Goal: Information Seeking & Learning: Learn about a topic

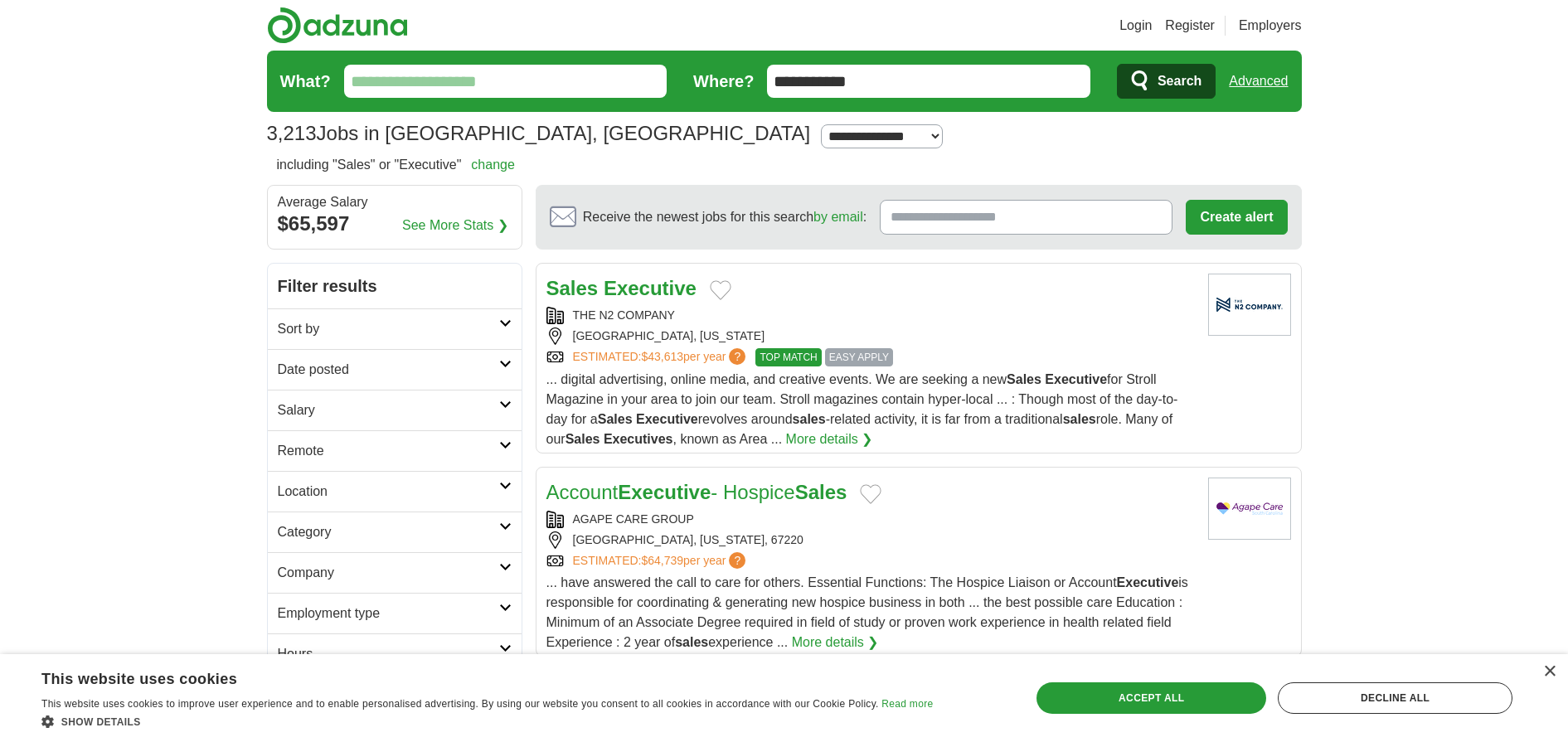
click at [333, 401] on h2 "Salary" at bounding box center [388, 410] width 221 height 20
click at [383, 465] on select "**********" at bounding box center [395, 458] width 234 height 35
click at [461, 501] on select "**********" at bounding box center [395, 503] width 234 height 35
drag, startPoint x: 170, startPoint y: 440, endPoint x: 215, endPoint y: 458, distance: 48.5
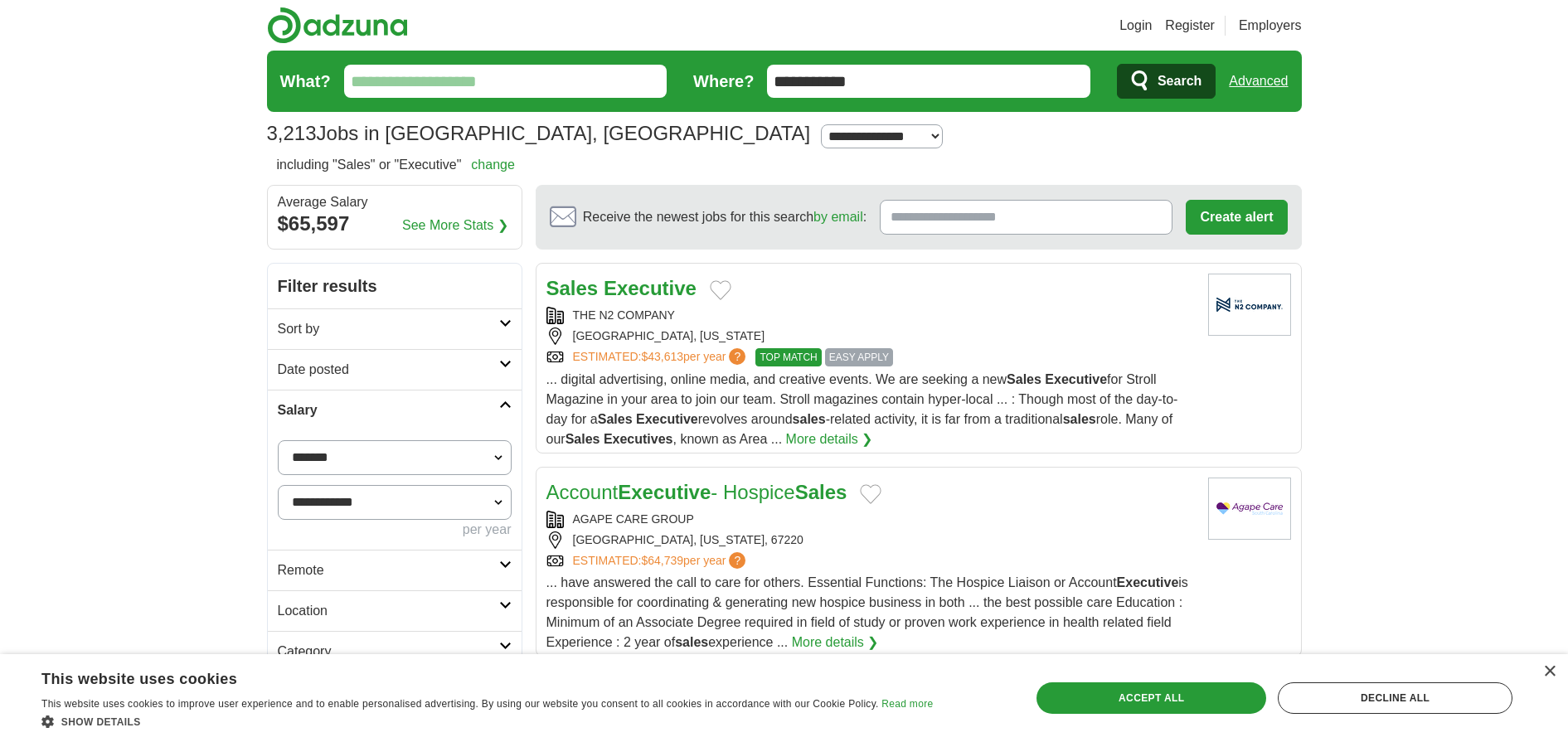
click at [345, 461] on select "**********" at bounding box center [395, 458] width 234 height 35
select select "*****"
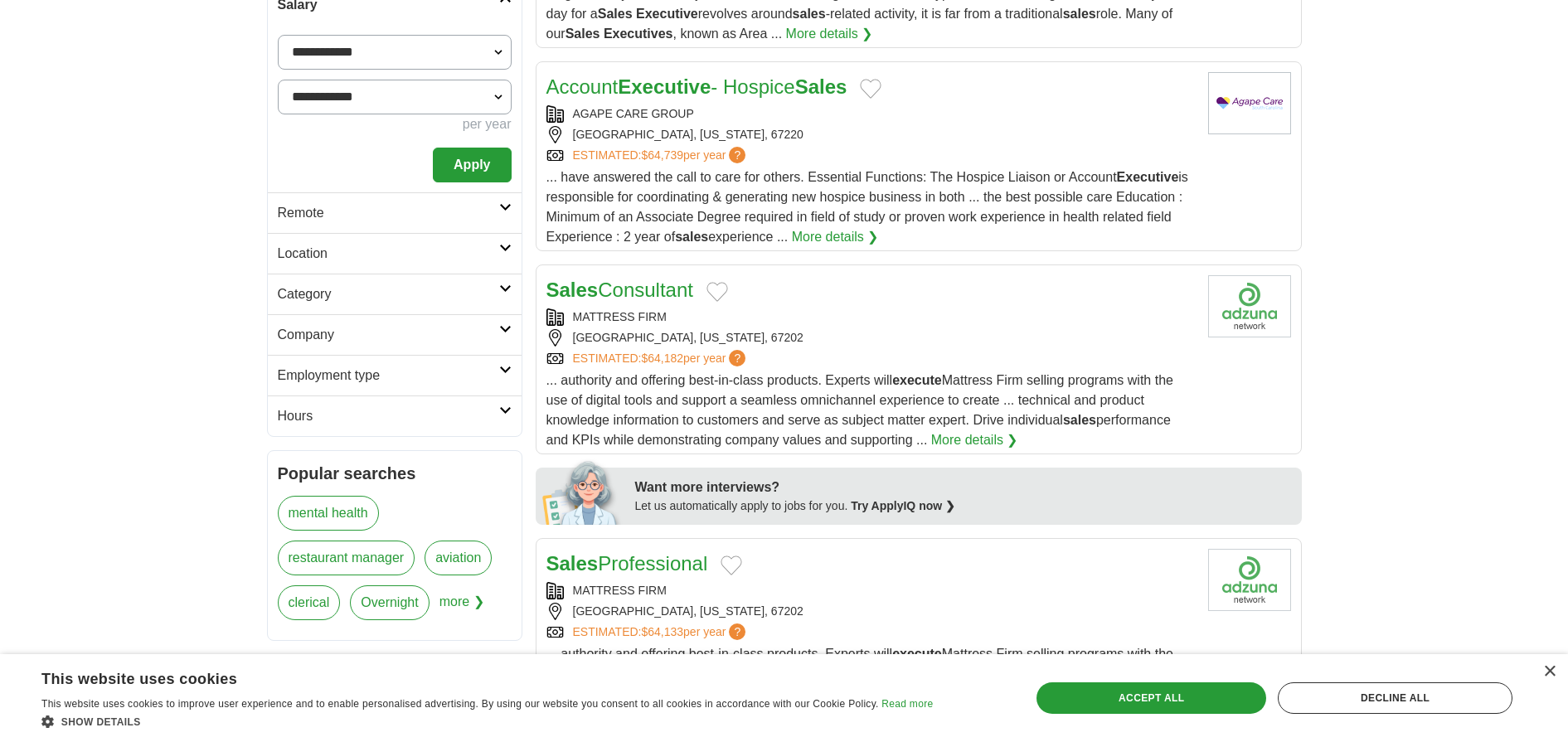
scroll to position [502, 0]
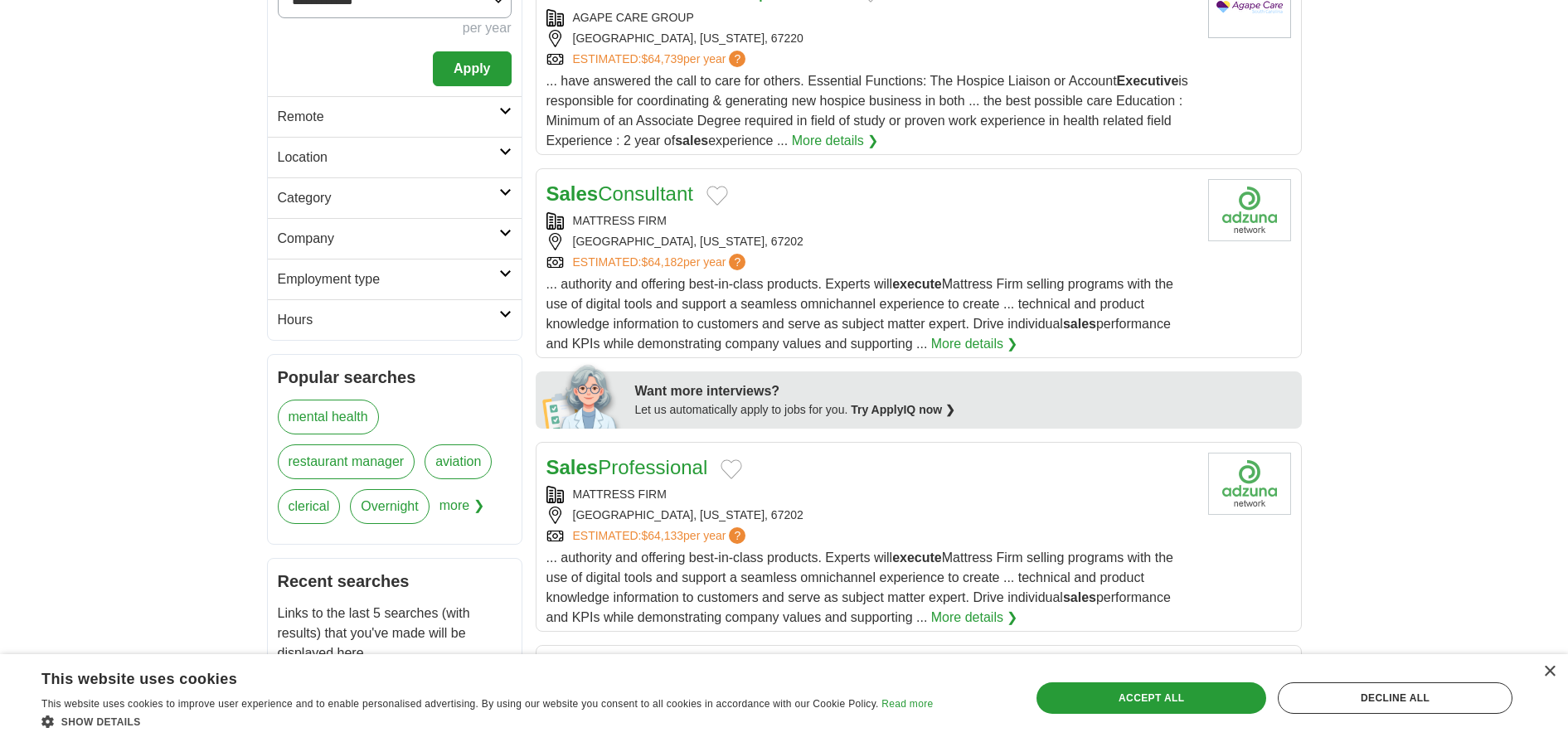
click at [289, 114] on h2 "Remote" at bounding box center [388, 116] width 221 height 20
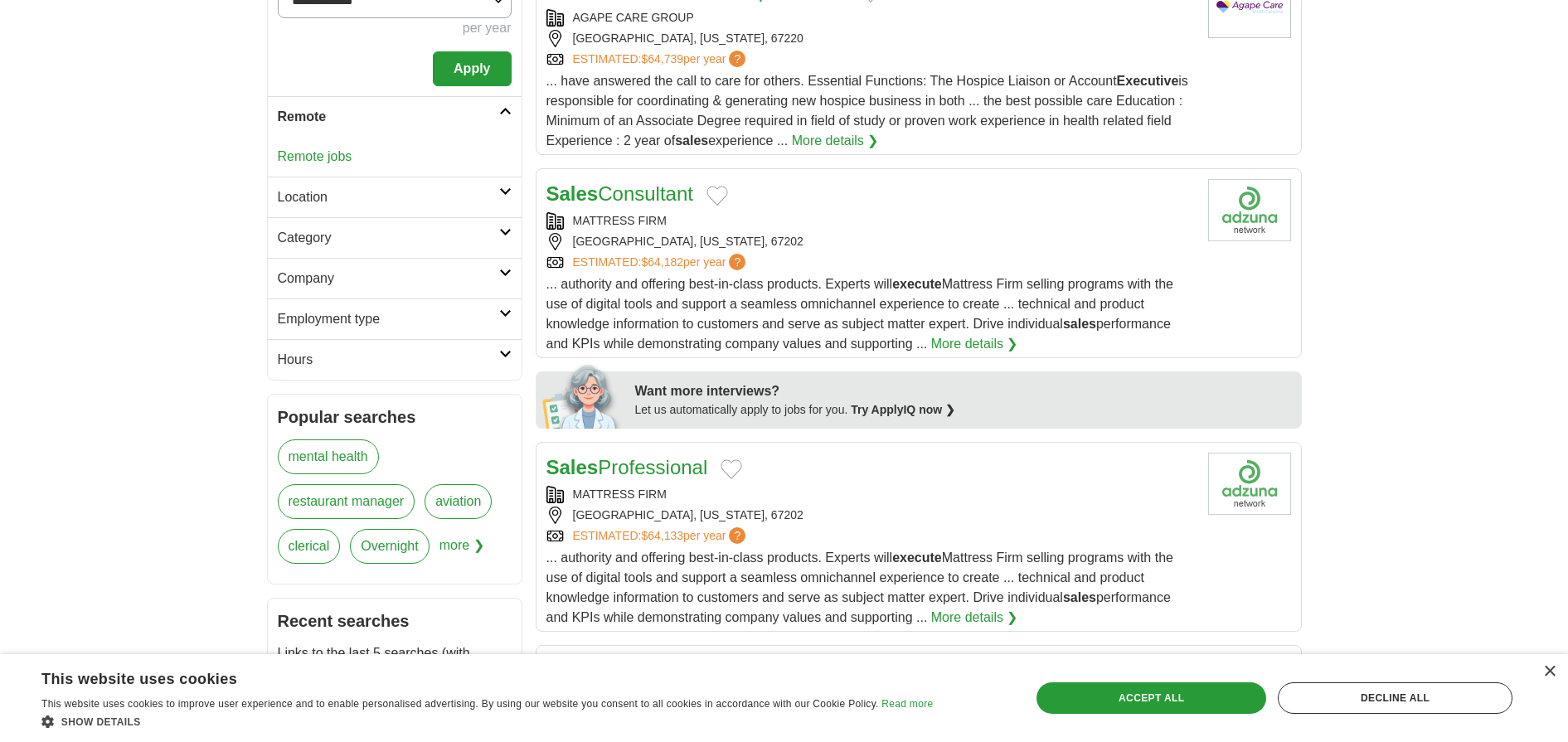
click at [315, 195] on h2 "Location" at bounding box center [388, 197] width 221 height 20
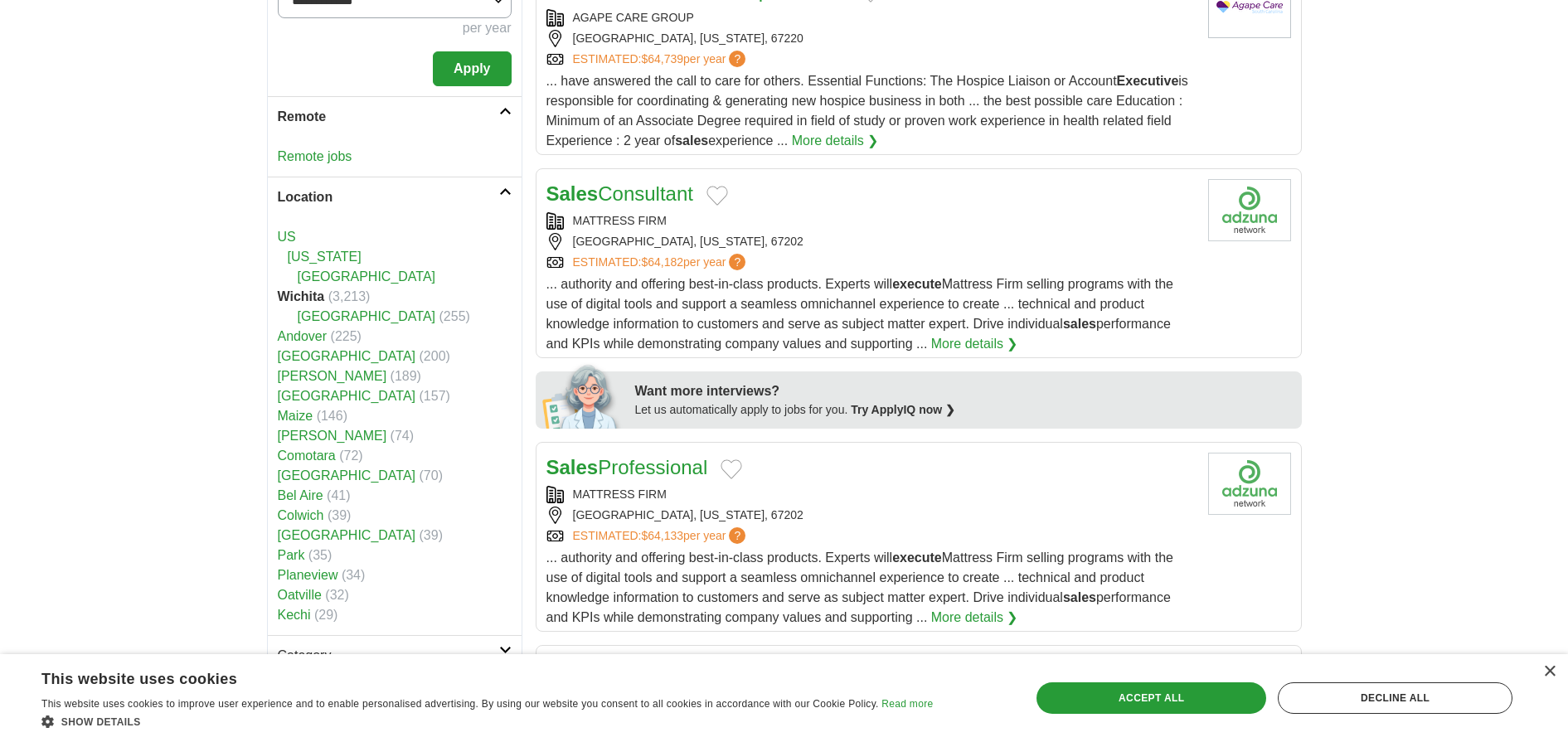
click at [343, 281] on link "[GEOGRAPHIC_DATA]" at bounding box center [367, 276] width 138 height 14
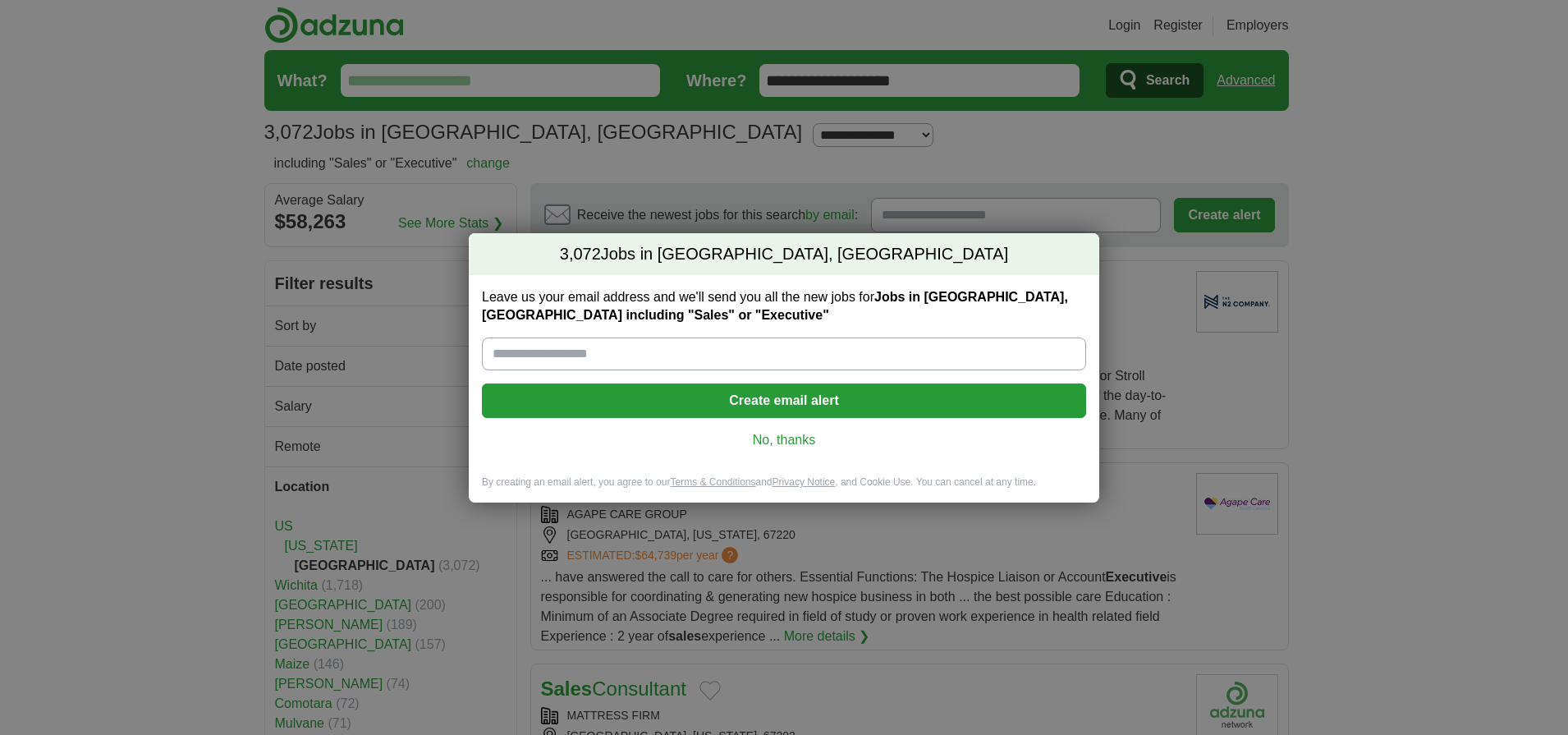
click at [804, 442] on link "No, thanks" at bounding box center [784, 440] width 578 height 18
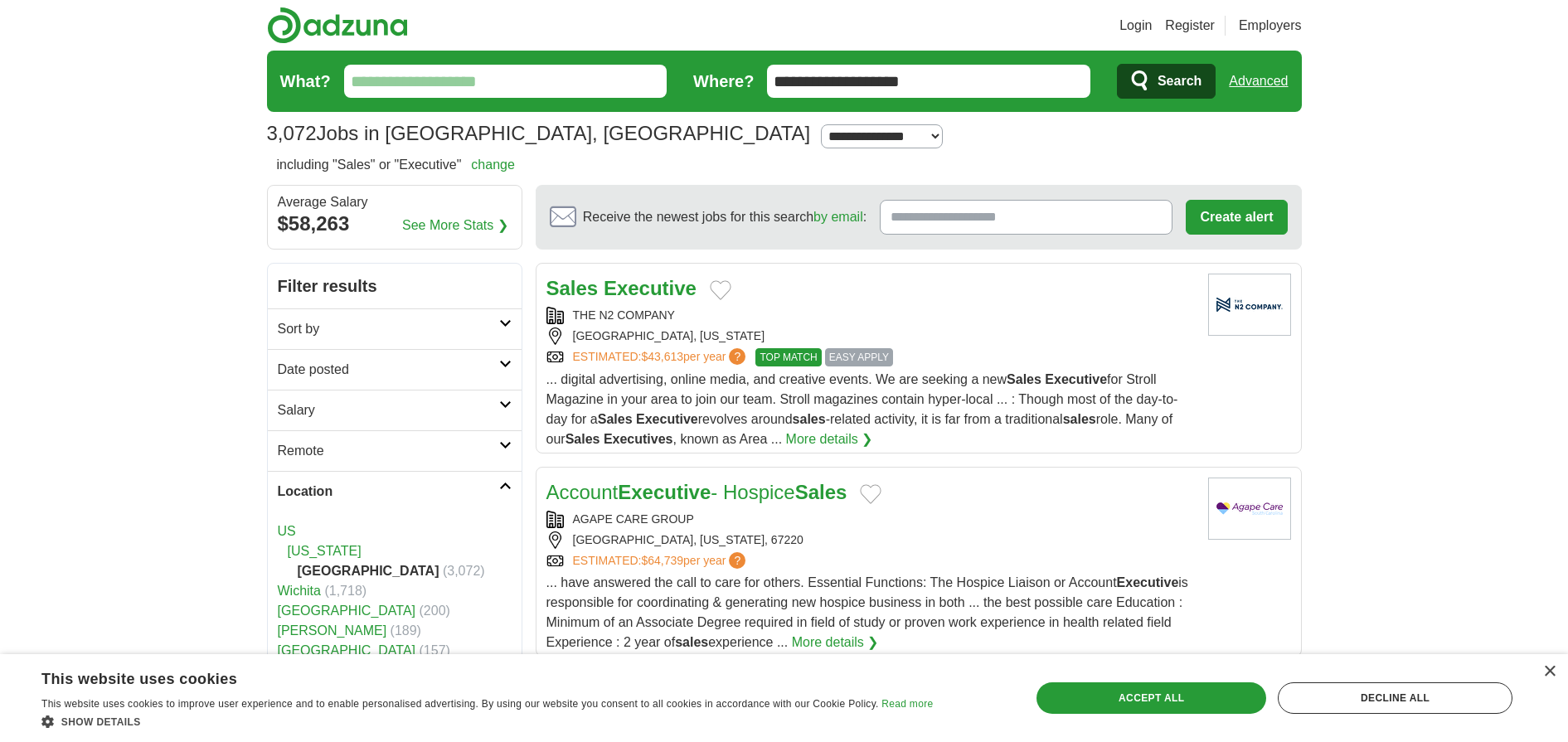
click at [342, 330] on h2 "Sort by" at bounding box center [388, 329] width 221 height 20
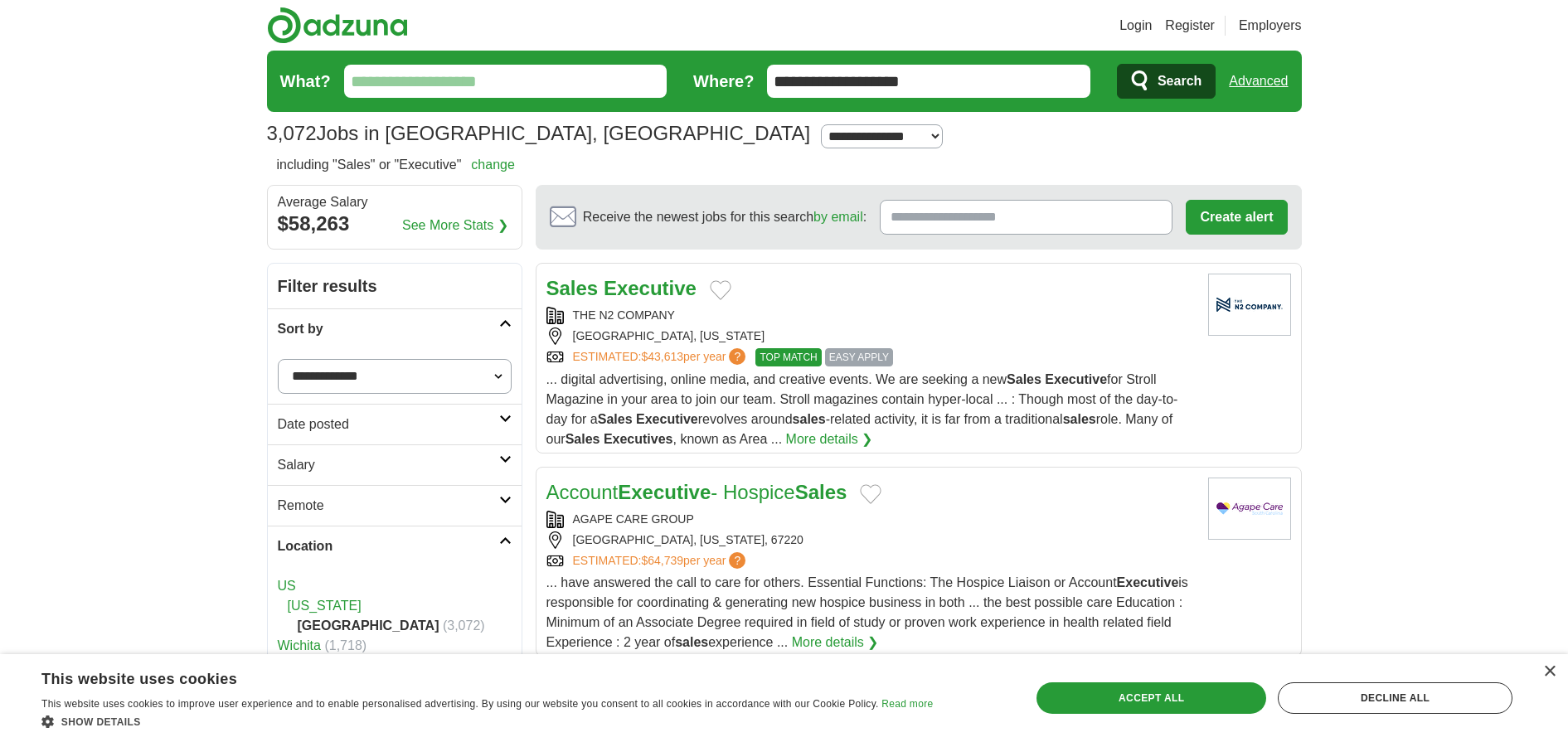
click at [377, 424] on h2 "Date posted" at bounding box center [388, 424] width 221 height 20
click at [385, 594] on h2 "Remote" at bounding box center [388, 592] width 221 height 20
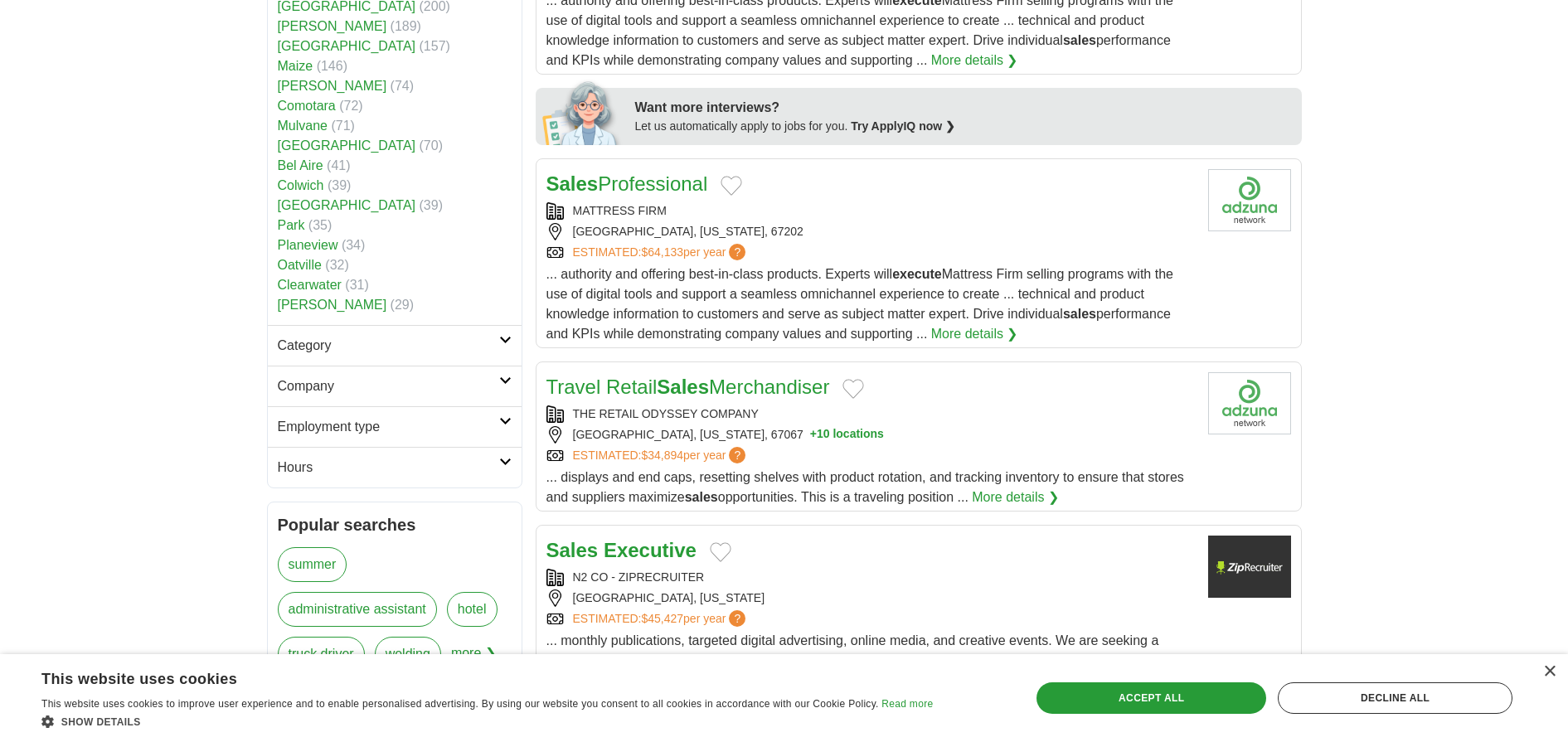
scroll to position [808, 0]
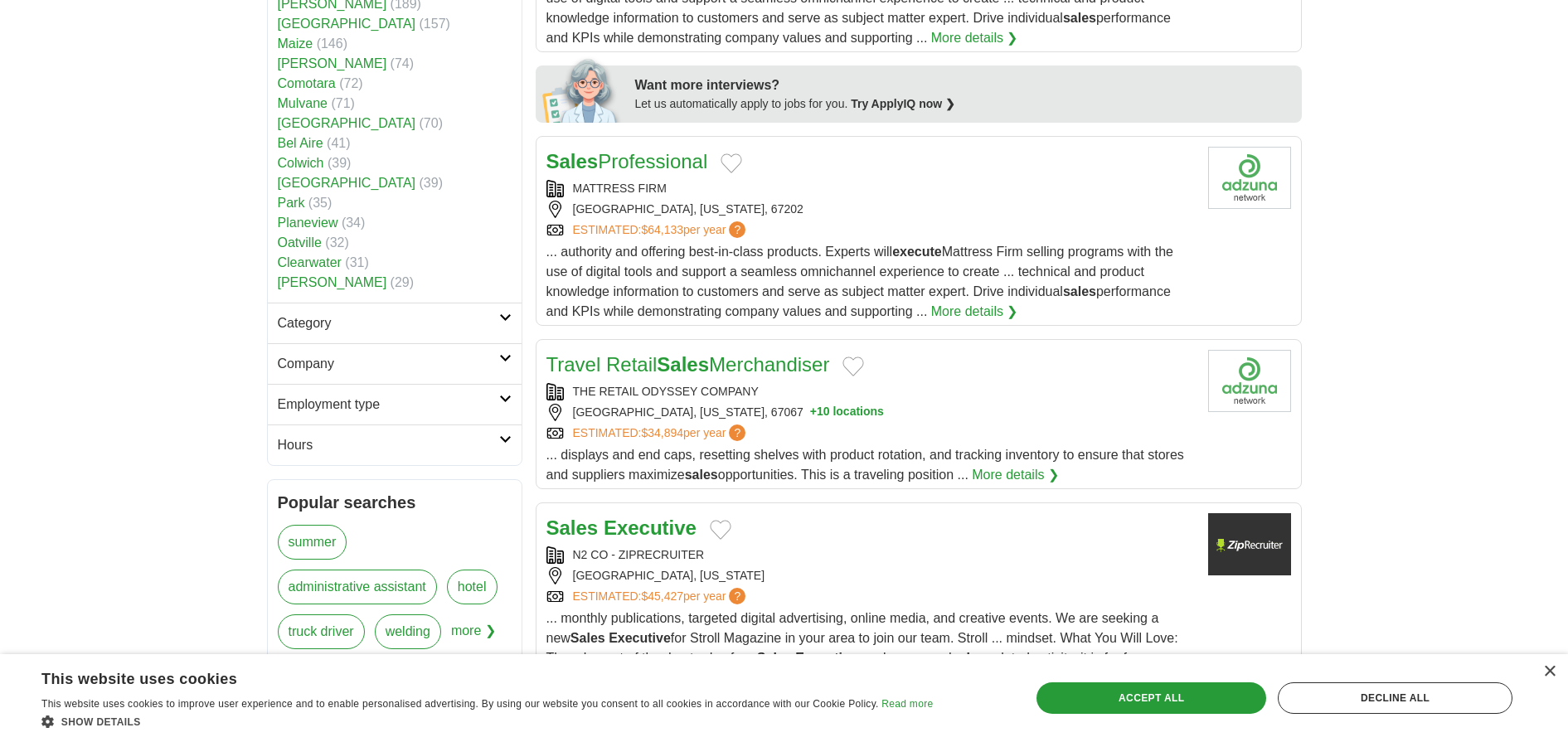
click at [460, 325] on h2 "Category" at bounding box center [388, 323] width 221 height 20
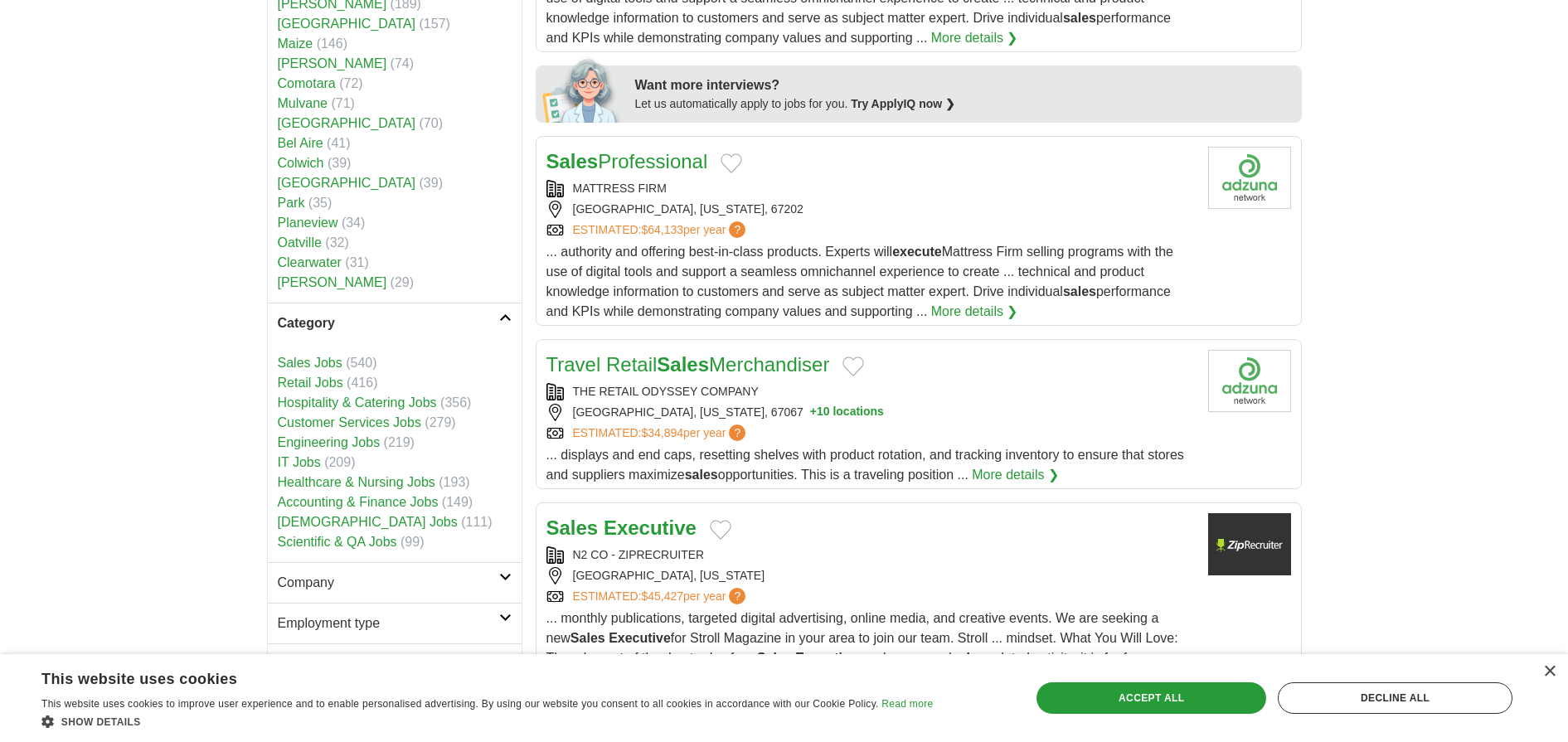
click at [315, 361] on link "Sales Jobs" at bounding box center [310, 363] width 65 height 14
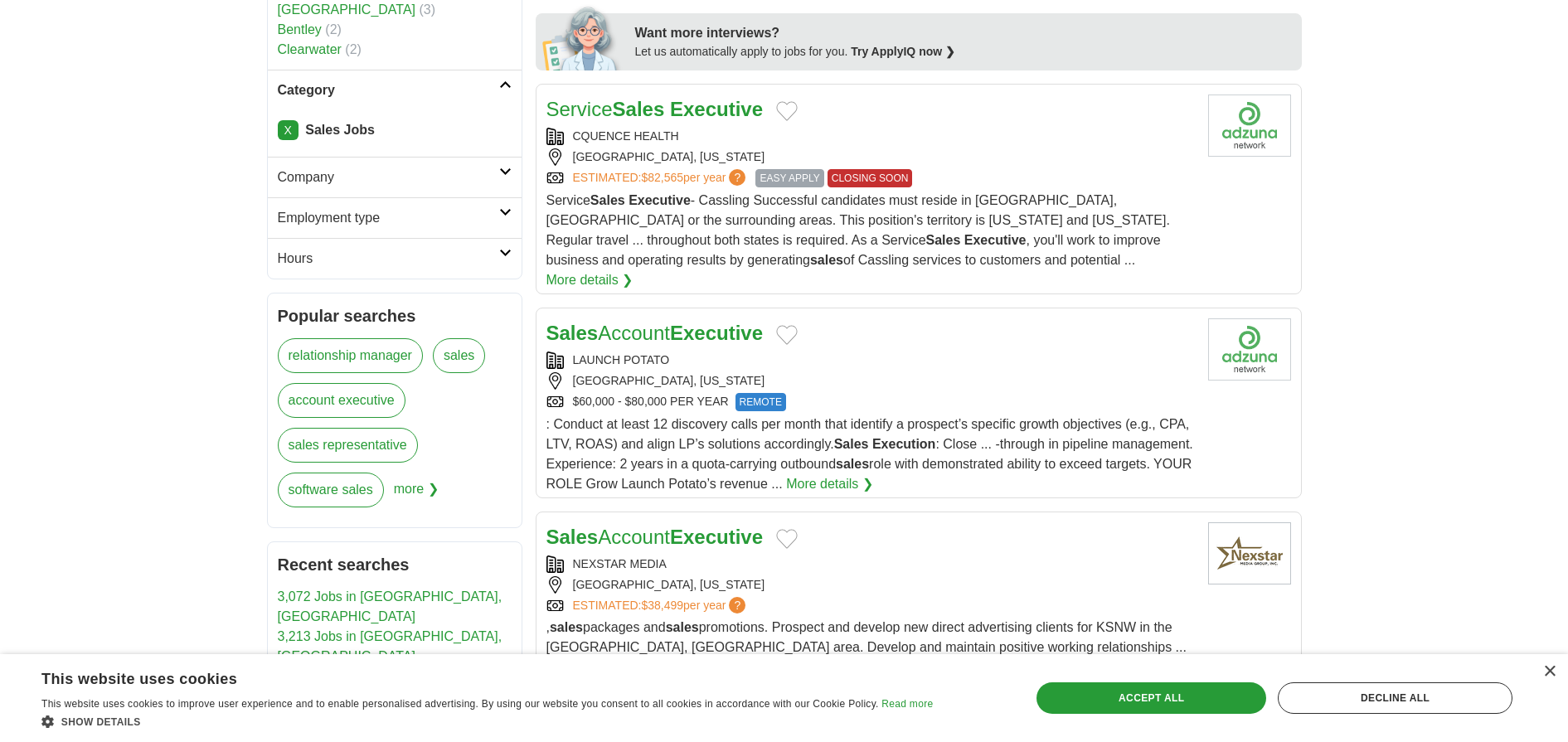
scroll to position [843, 0]
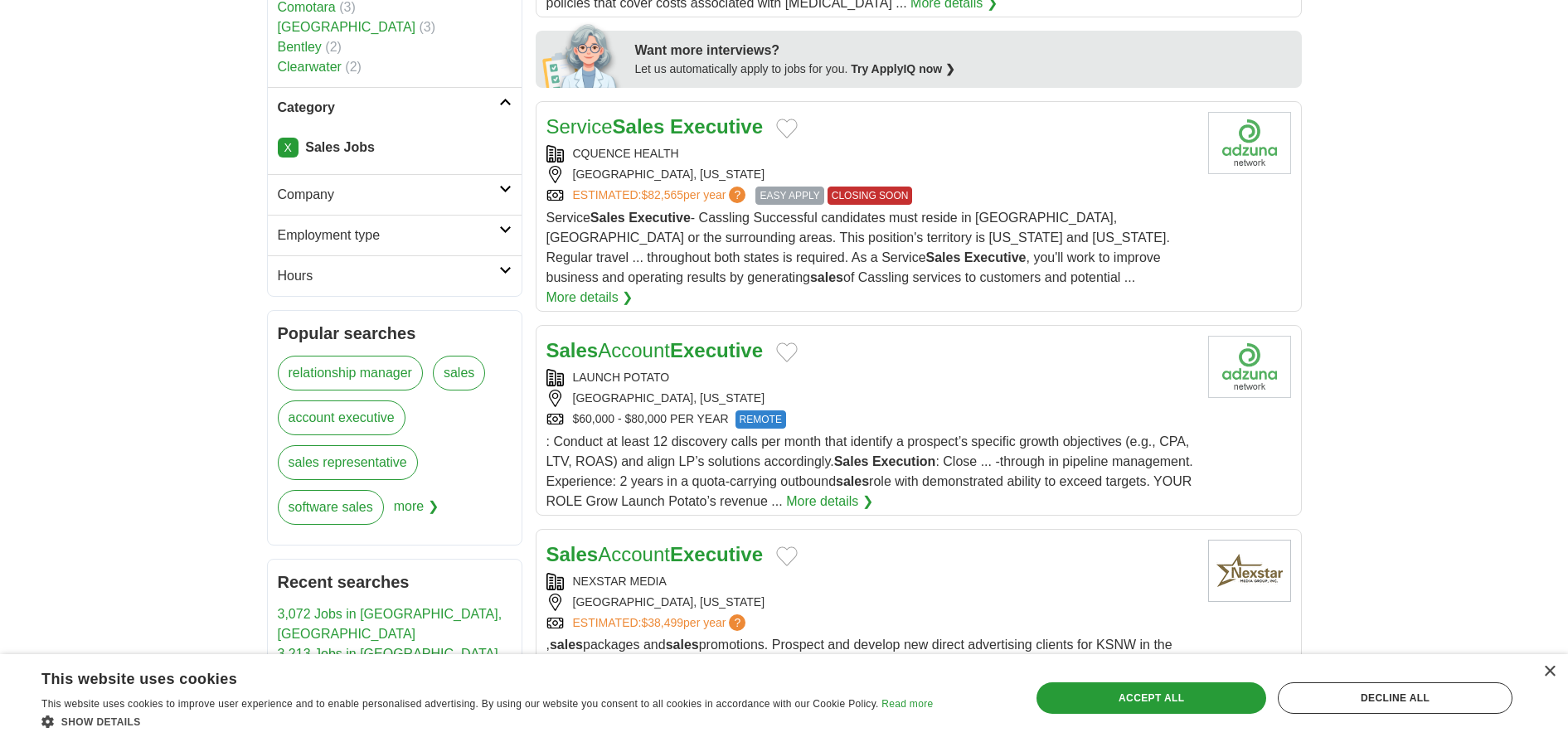
click at [501, 102] on icon at bounding box center [505, 101] width 12 height 8
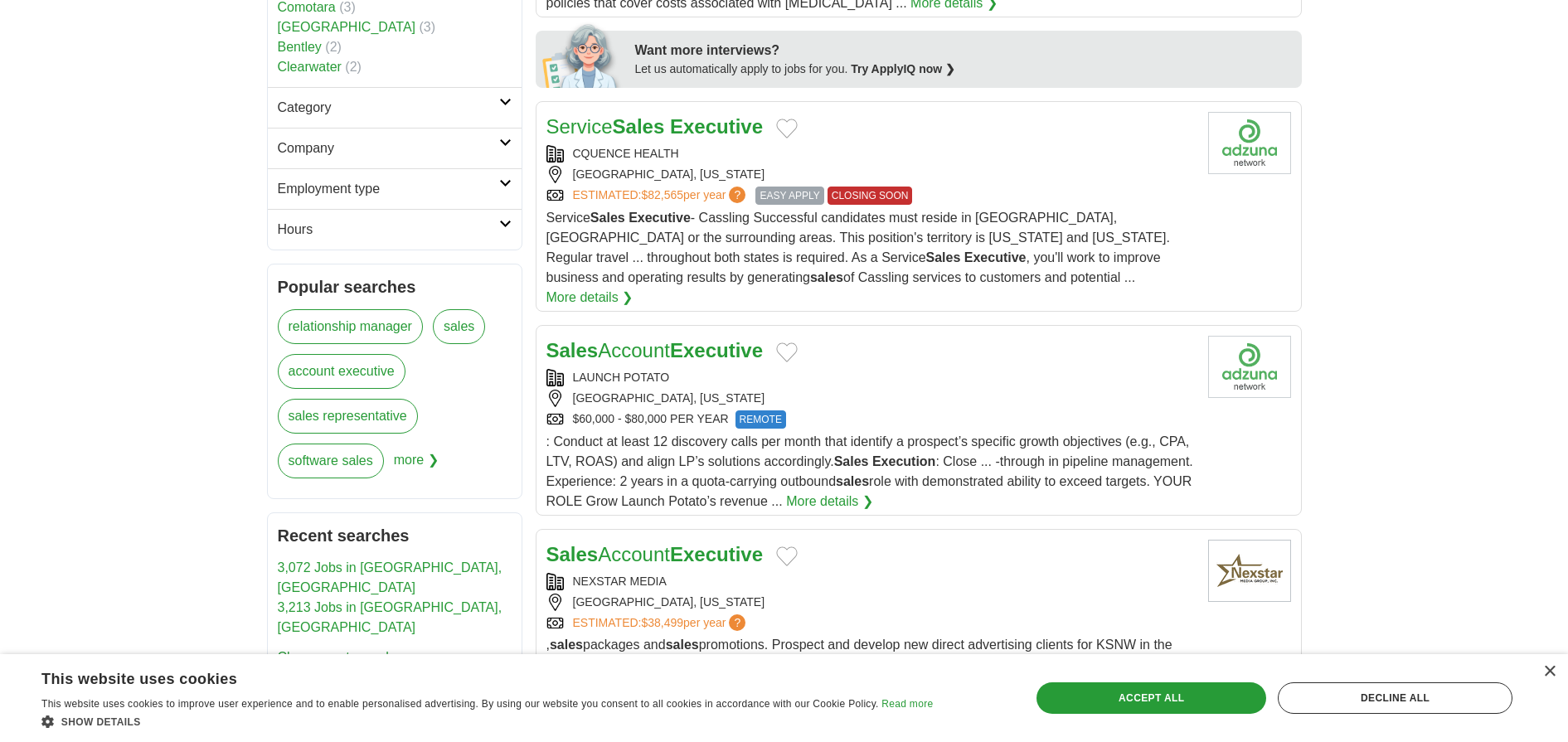
click at [503, 100] on icon at bounding box center [505, 101] width 12 height 8
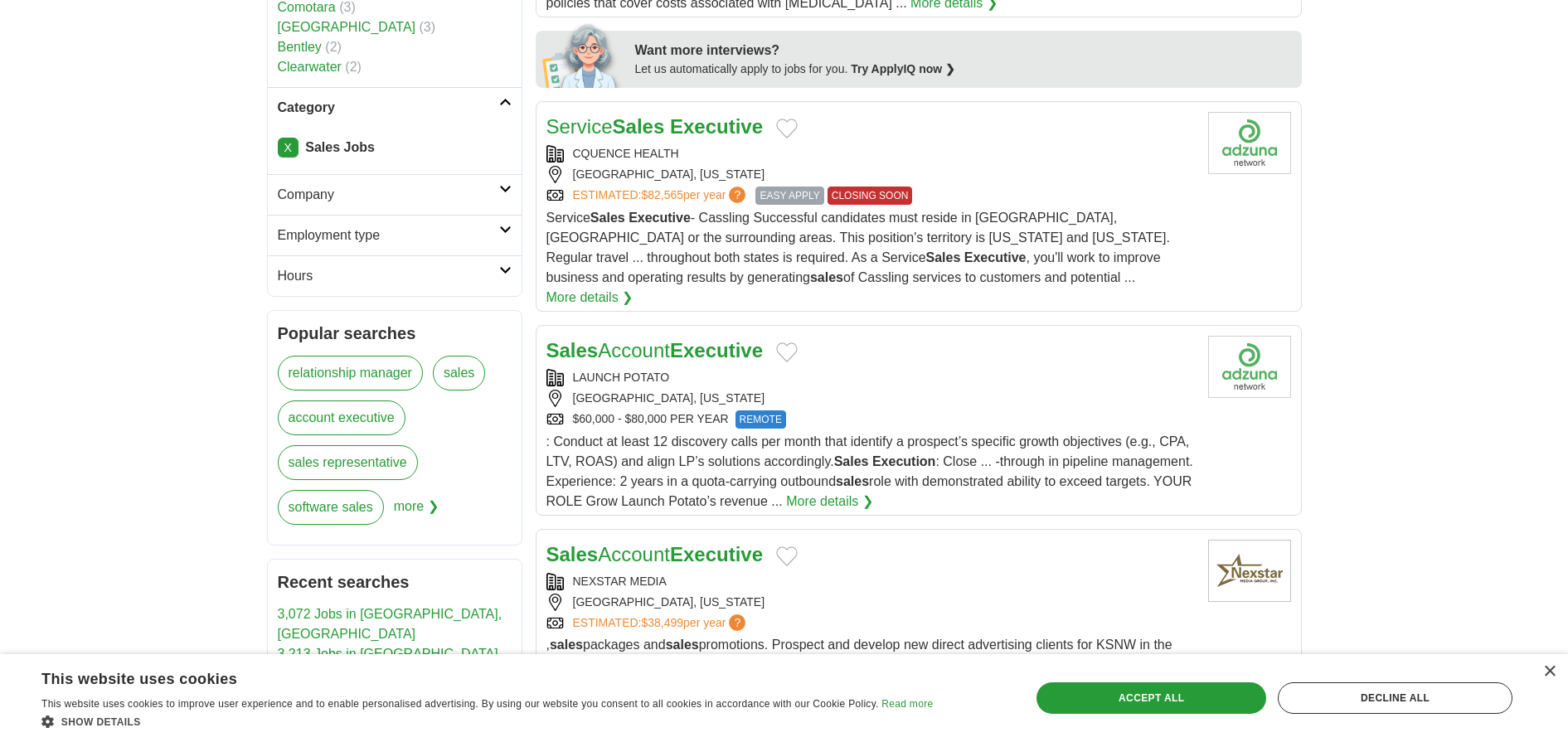
click at [289, 149] on link "X" at bounding box center [288, 147] width 21 height 20
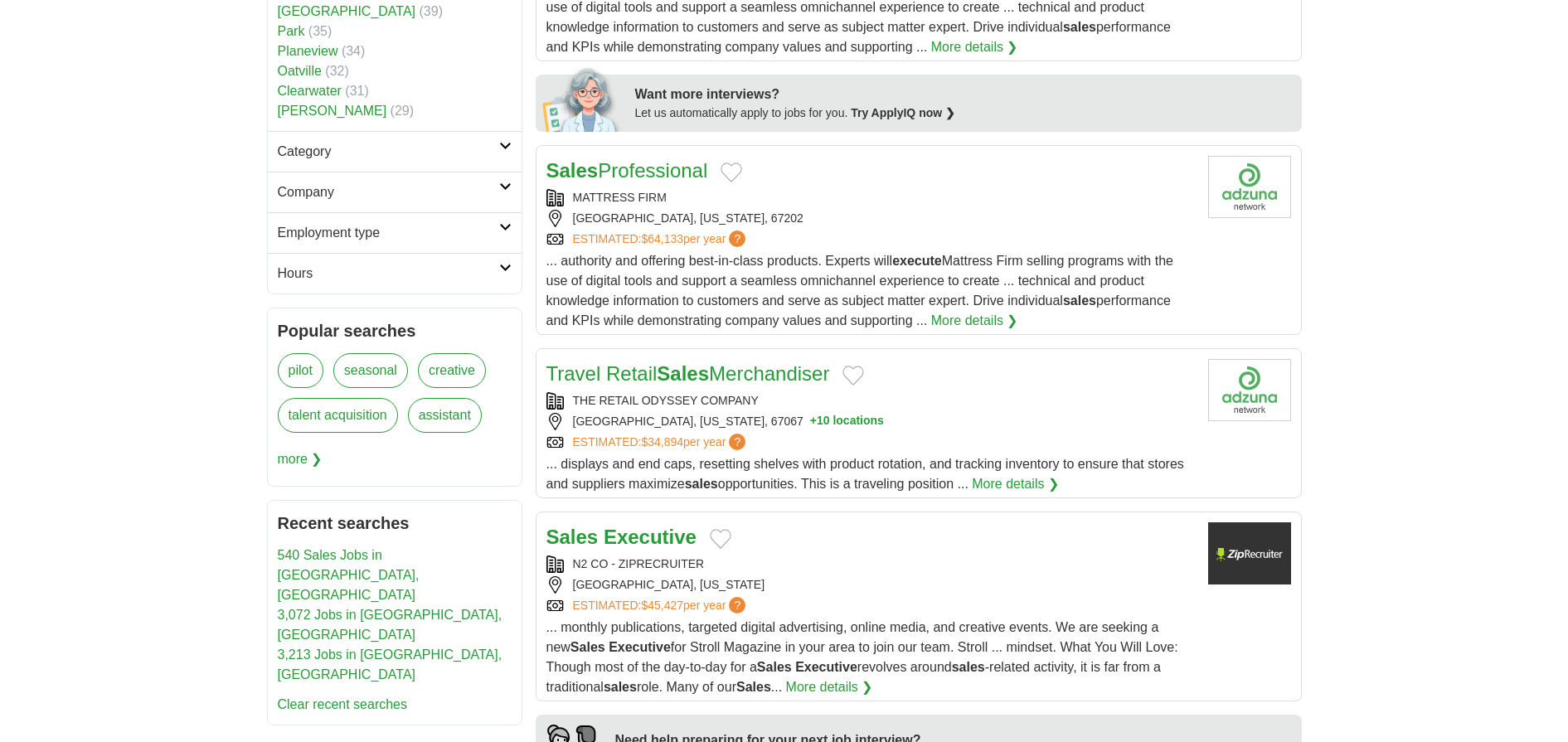
scroll to position [971, 0]
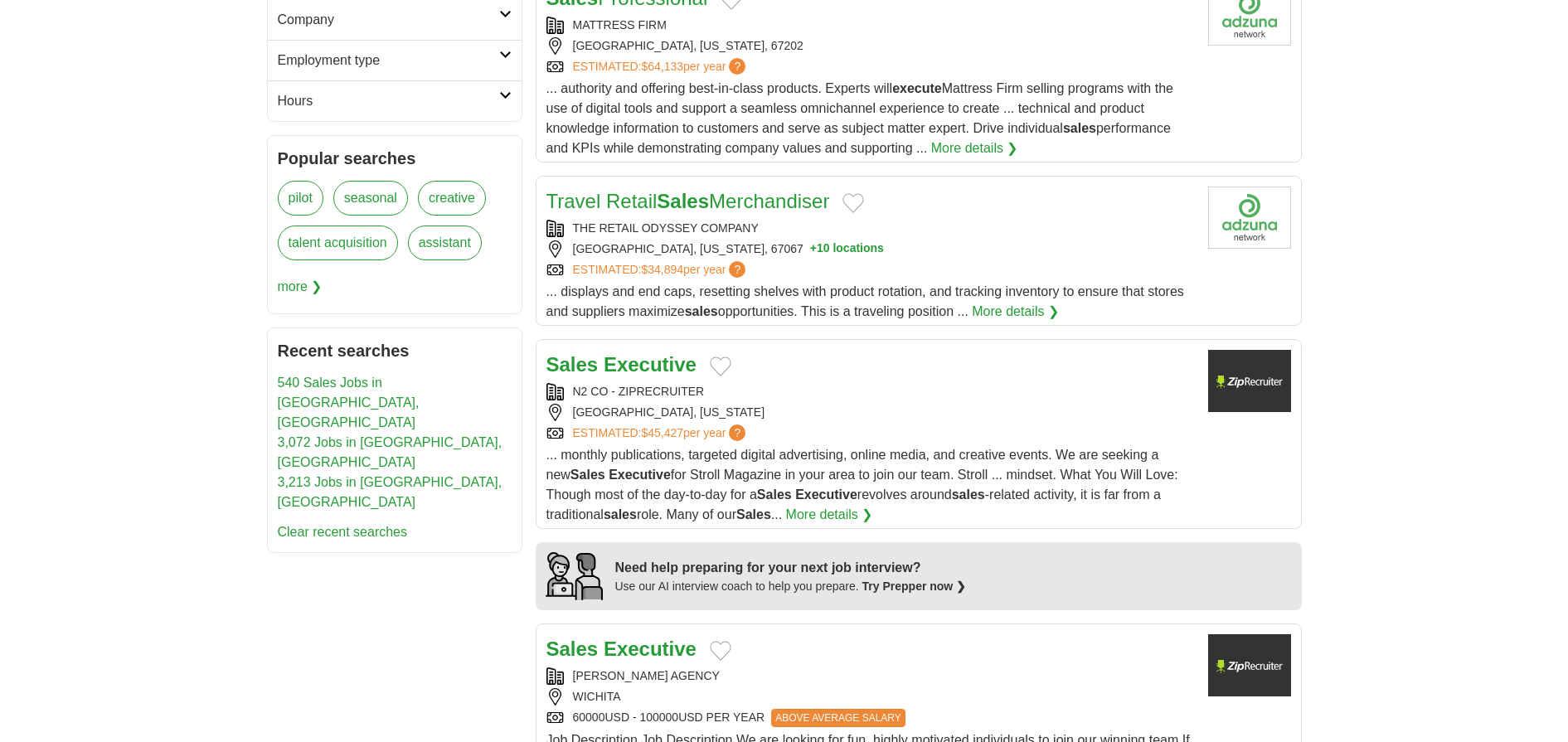
click at [494, 61] on h2 "Employment type" at bounding box center [388, 60] width 221 height 20
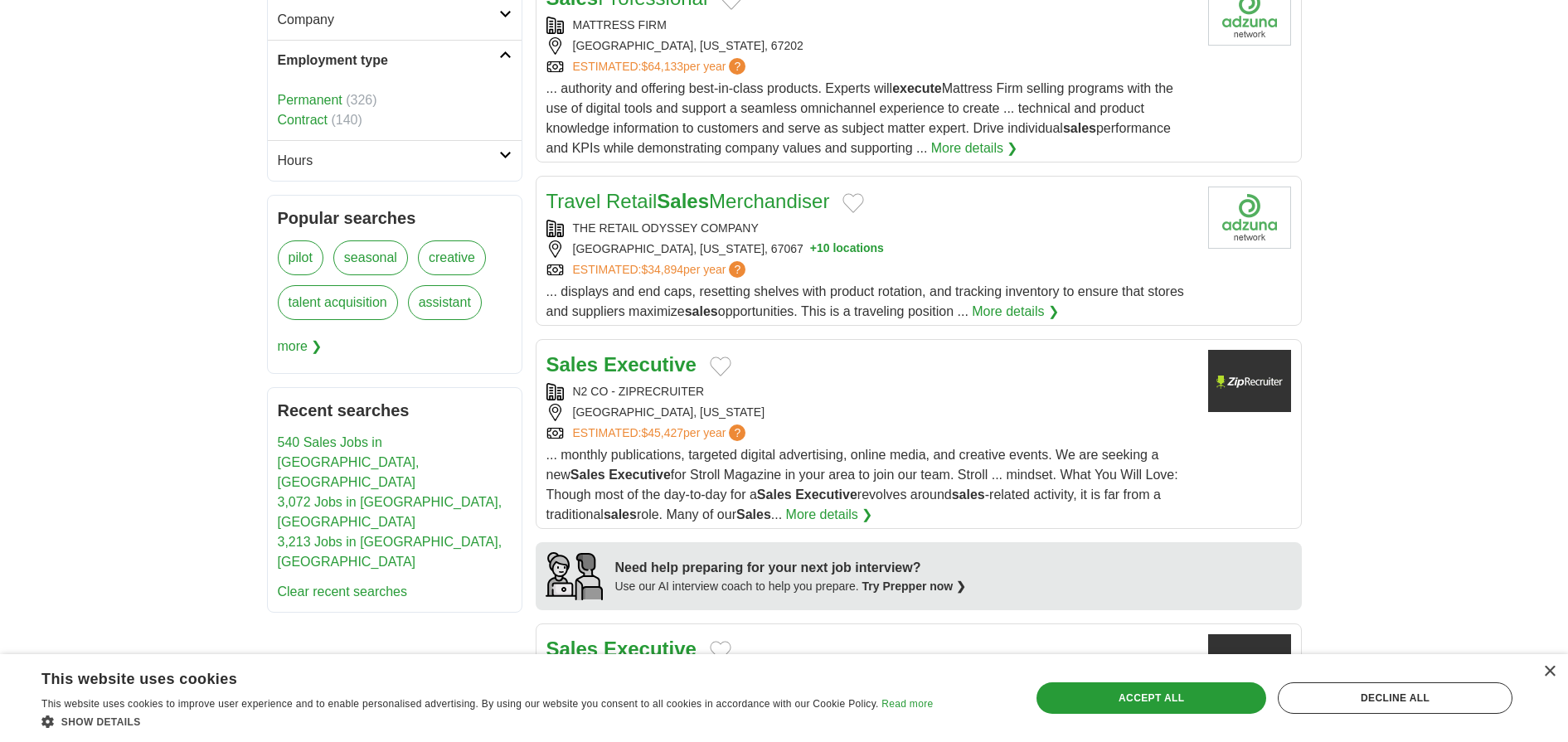
click at [288, 101] on link "Permanent" at bounding box center [310, 100] width 65 height 14
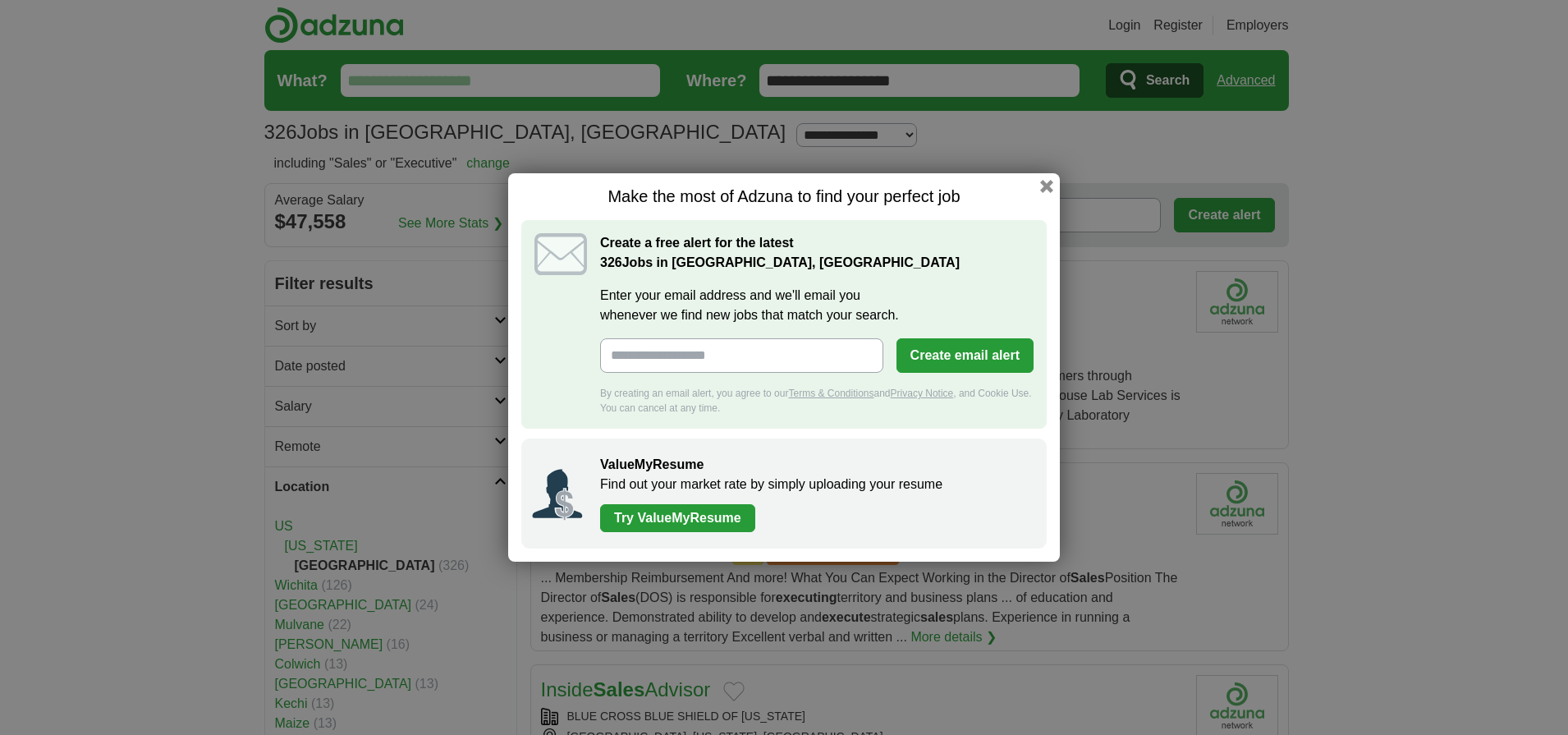
click at [1053, 195] on div "Make the most of Adzuna to find your perfect job Create a free alert for the la…" at bounding box center [783, 367] width 551 height 389
click at [1051, 184] on button "button" at bounding box center [1046, 186] width 18 height 18
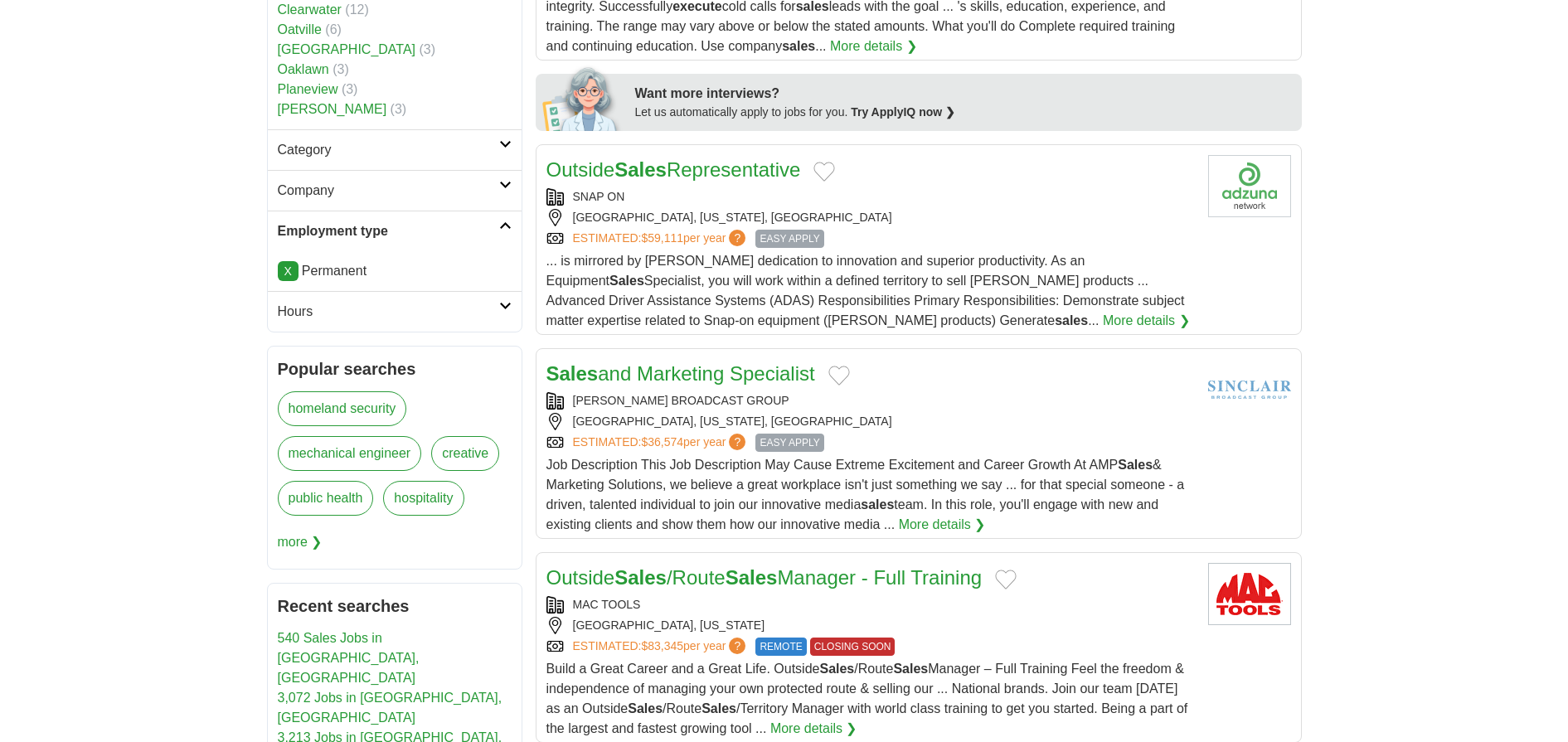
scroll to position [803, 0]
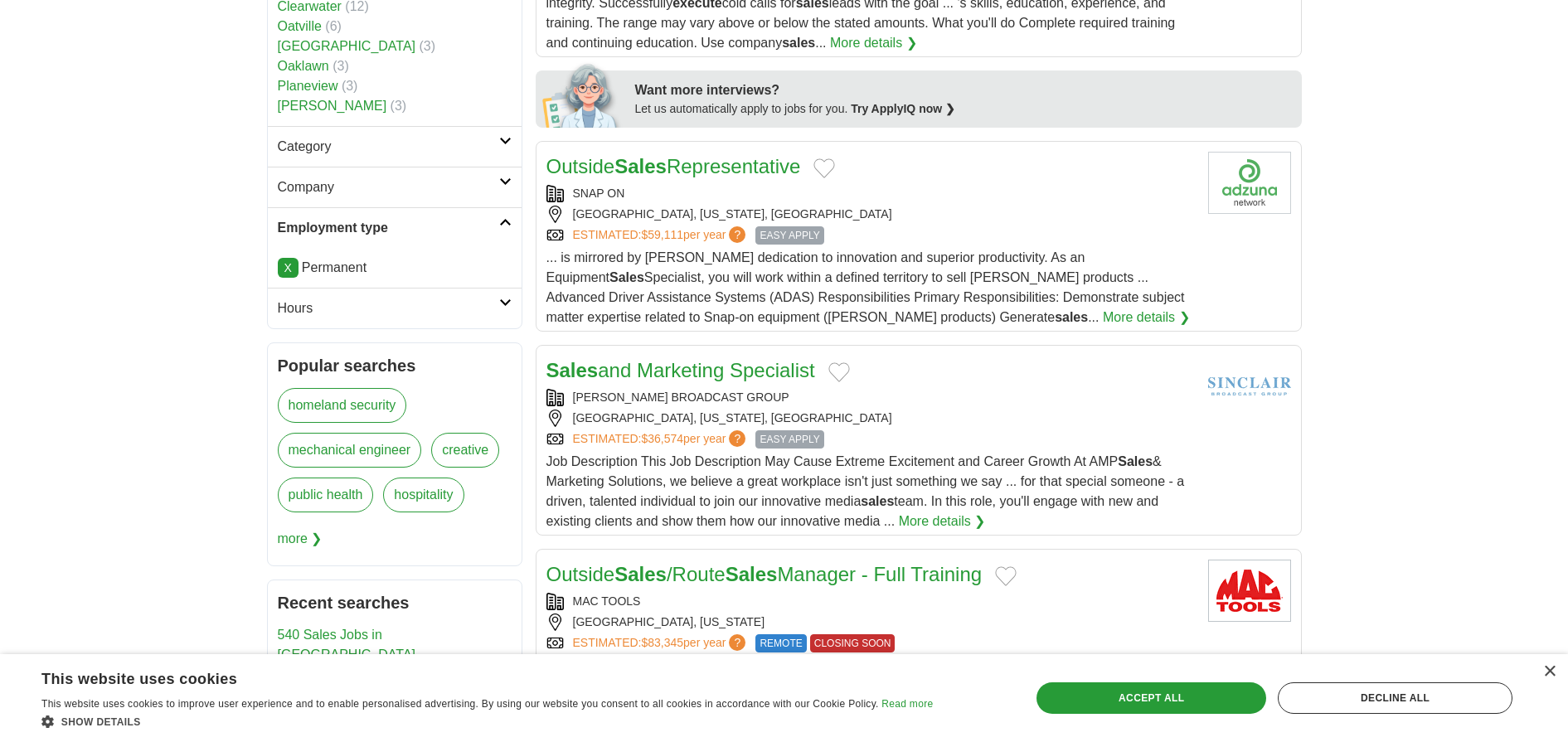
click at [491, 156] on h2 "Category" at bounding box center [388, 147] width 221 height 20
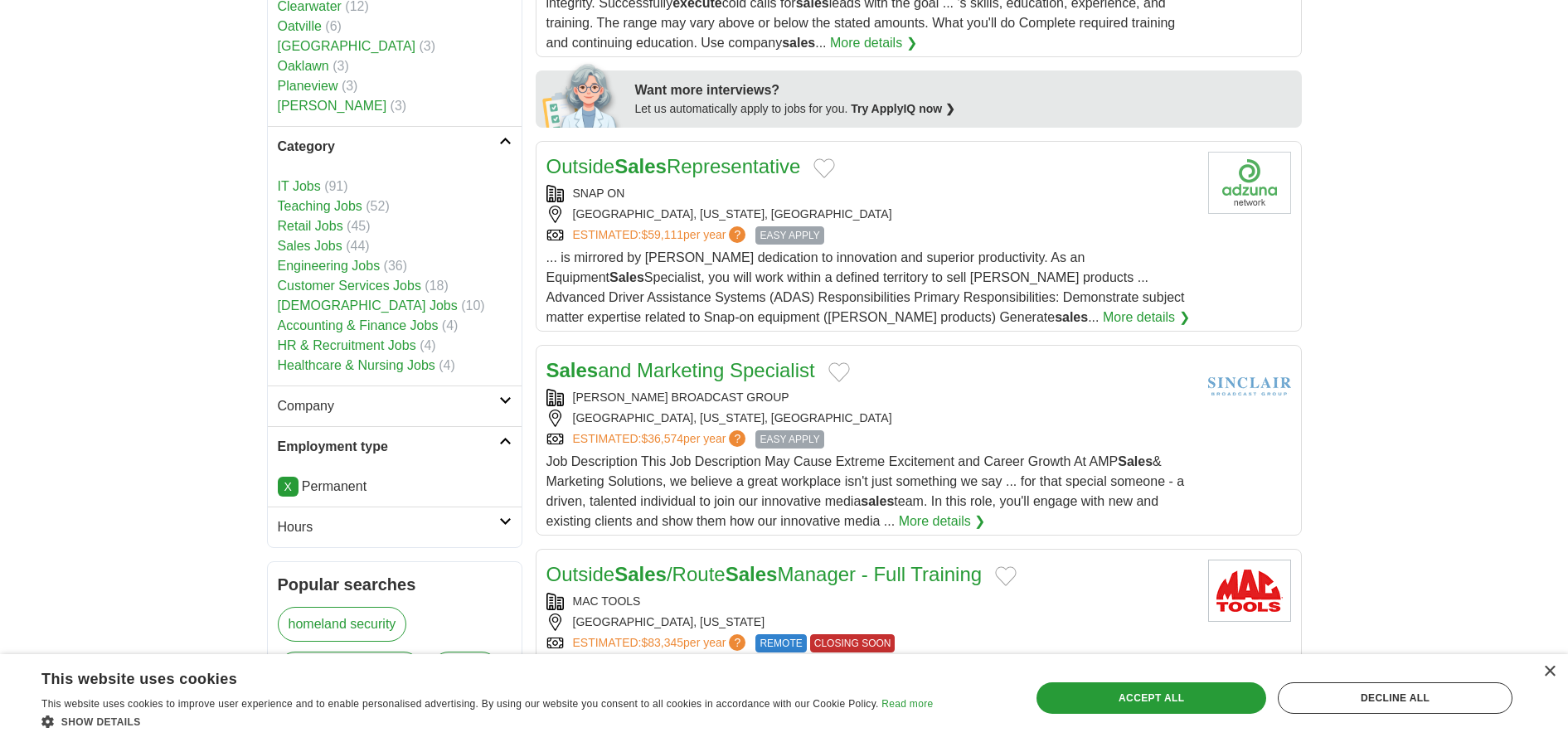
click at [289, 247] on link "Sales Jobs" at bounding box center [310, 246] width 65 height 14
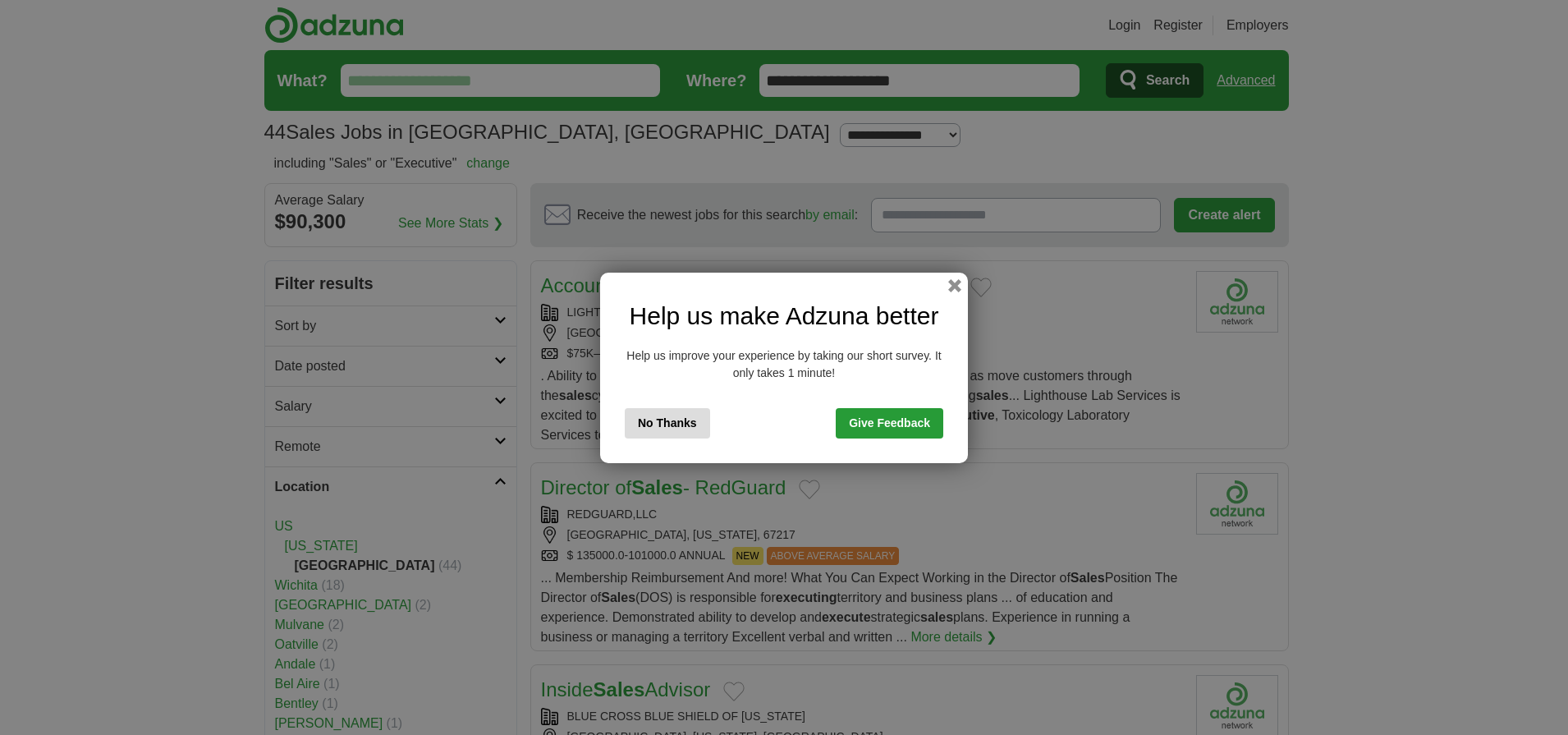
click at [666, 427] on button "No Thanks" at bounding box center [667, 422] width 86 height 30
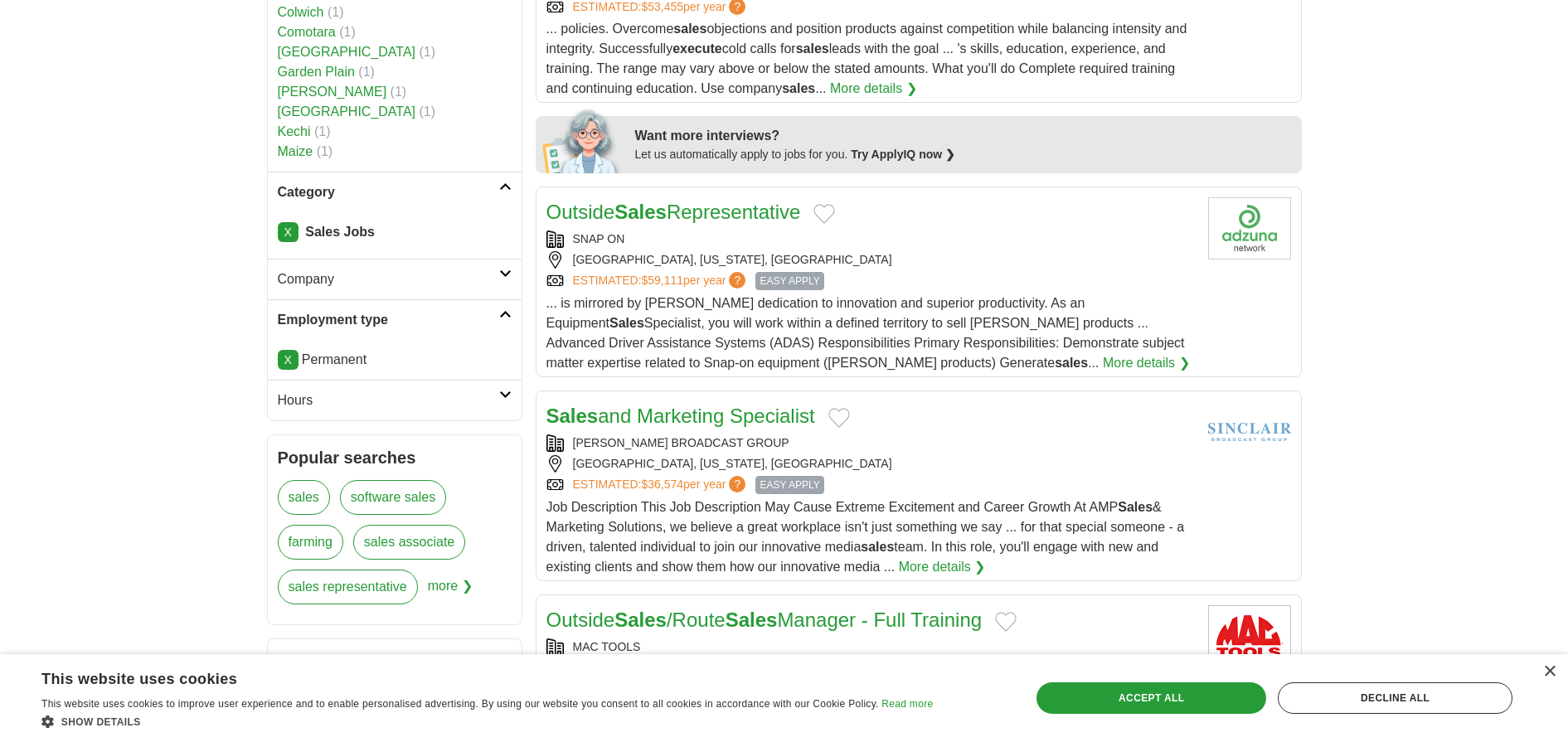
scroll to position [730, 0]
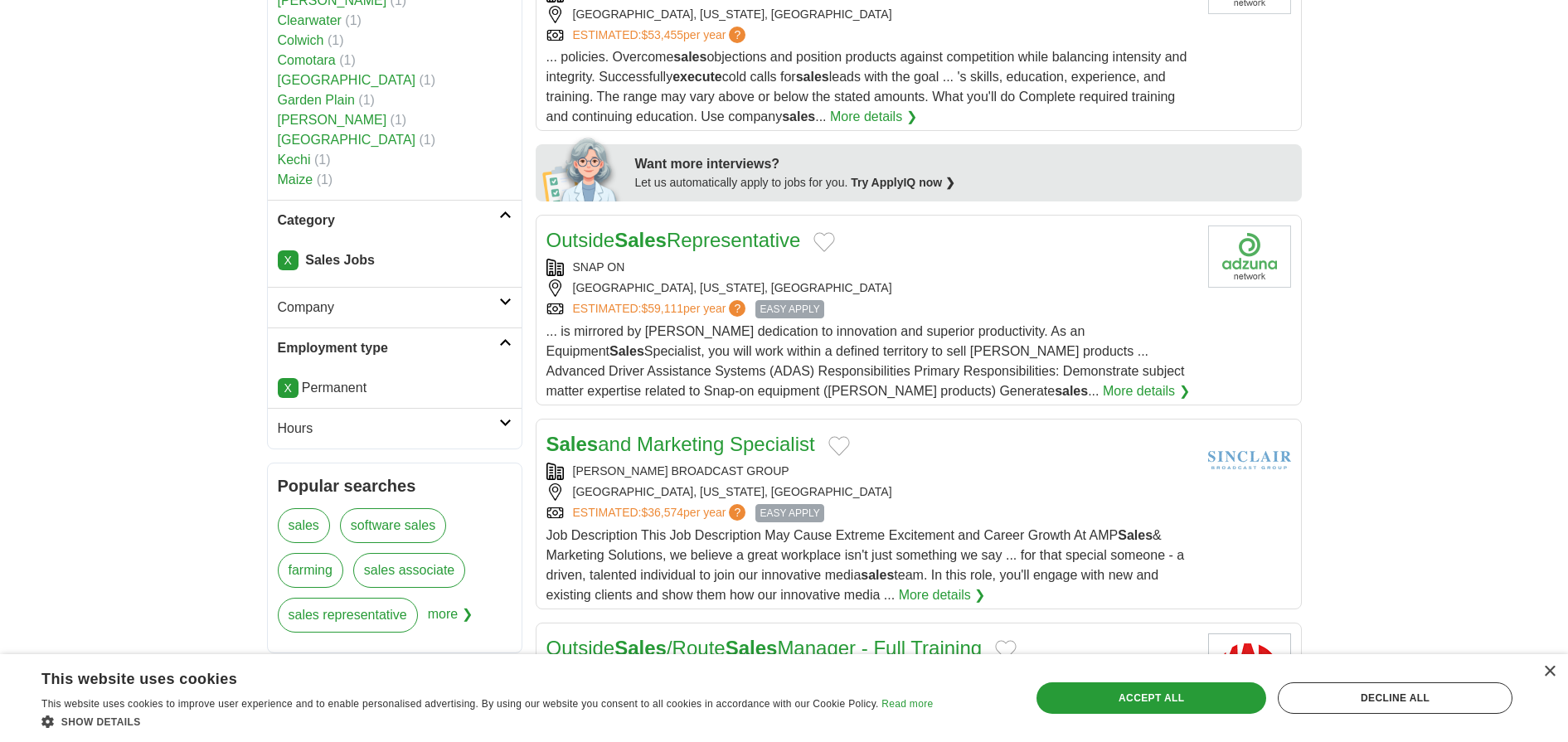
click at [503, 207] on link "Category" at bounding box center [394, 220] width 253 height 40
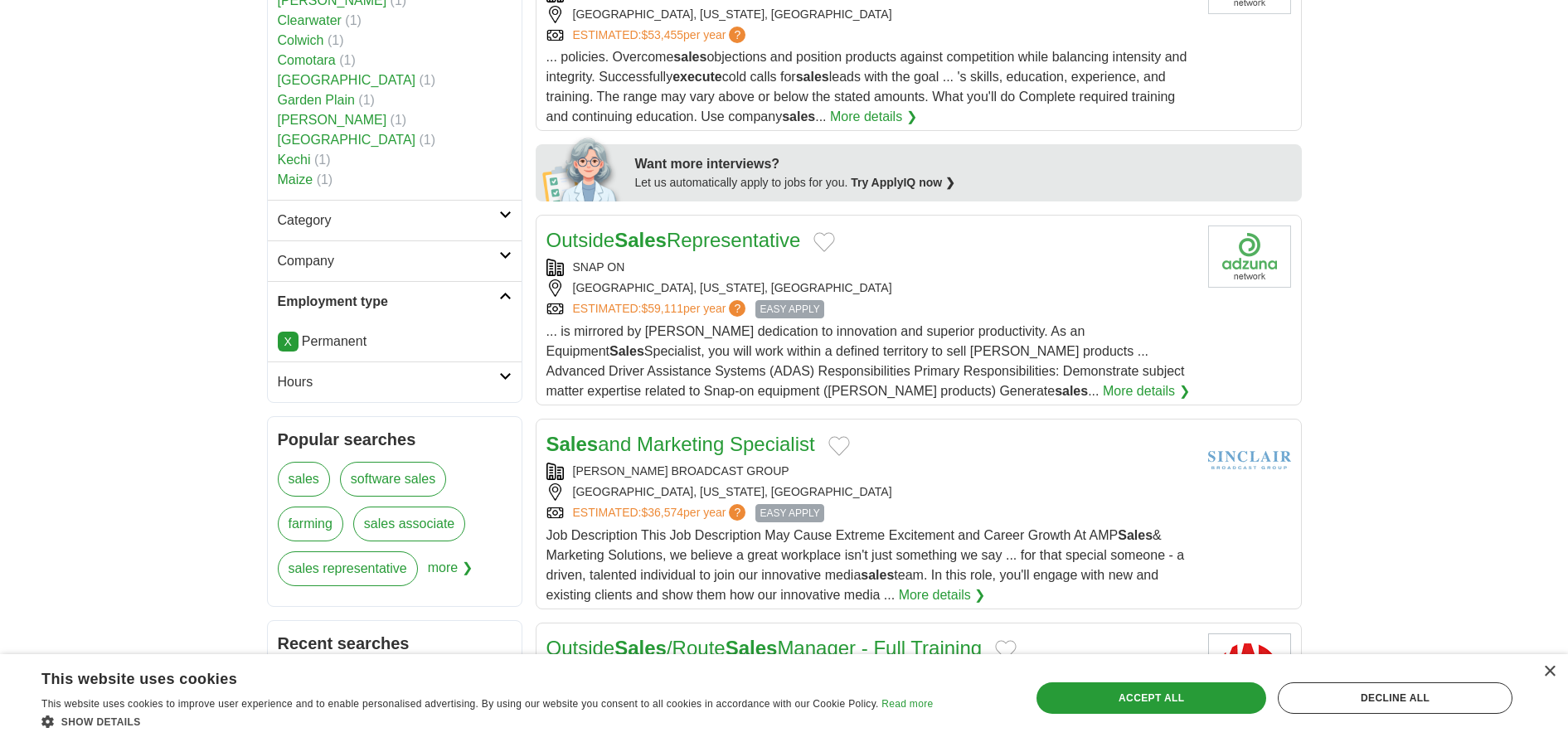
click at [503, 207] on link "Category" at bounding box center [394, 220] width 253 height 40
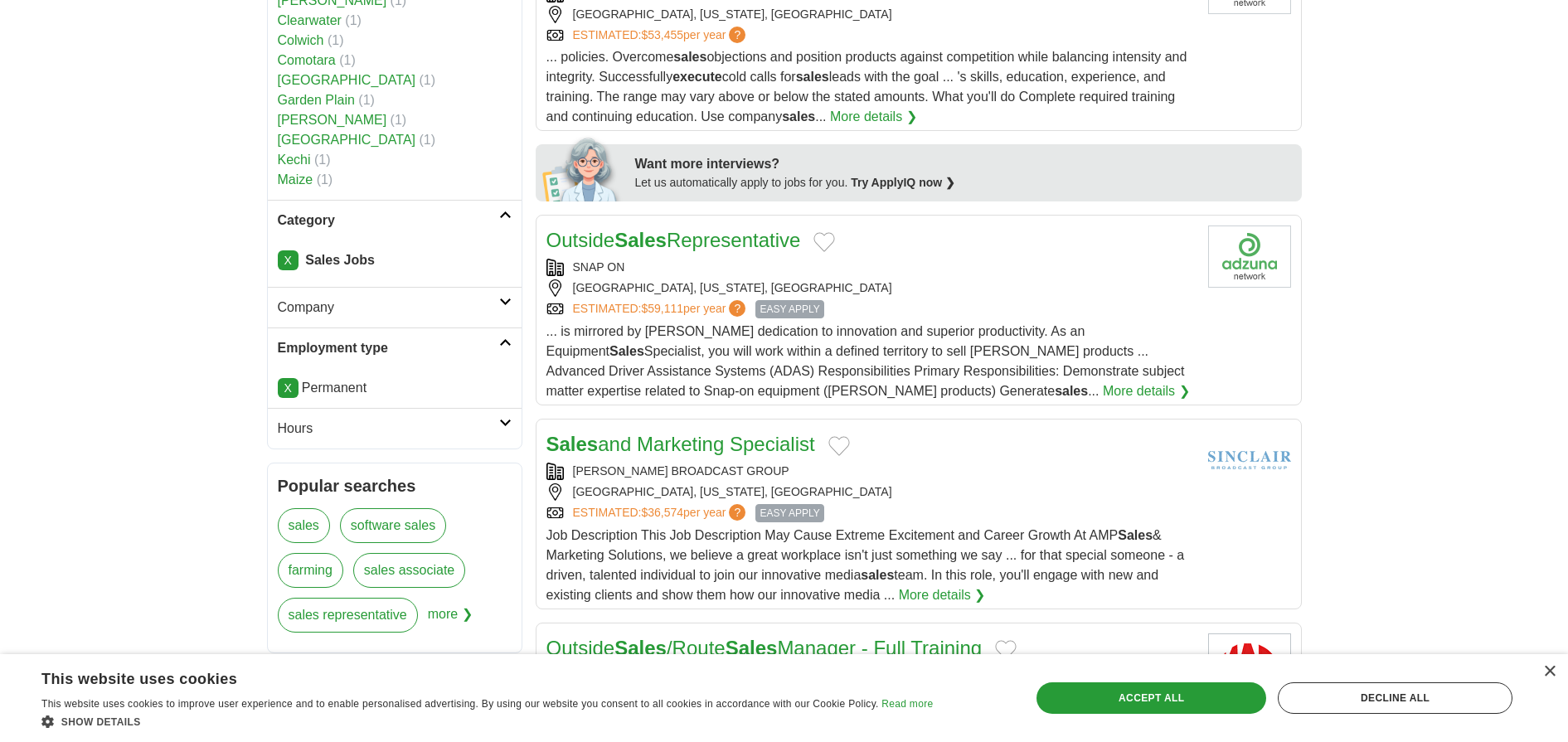
click at [430, 619] on span "more ❯" at bounding box center [449, 620] width 45 height 45
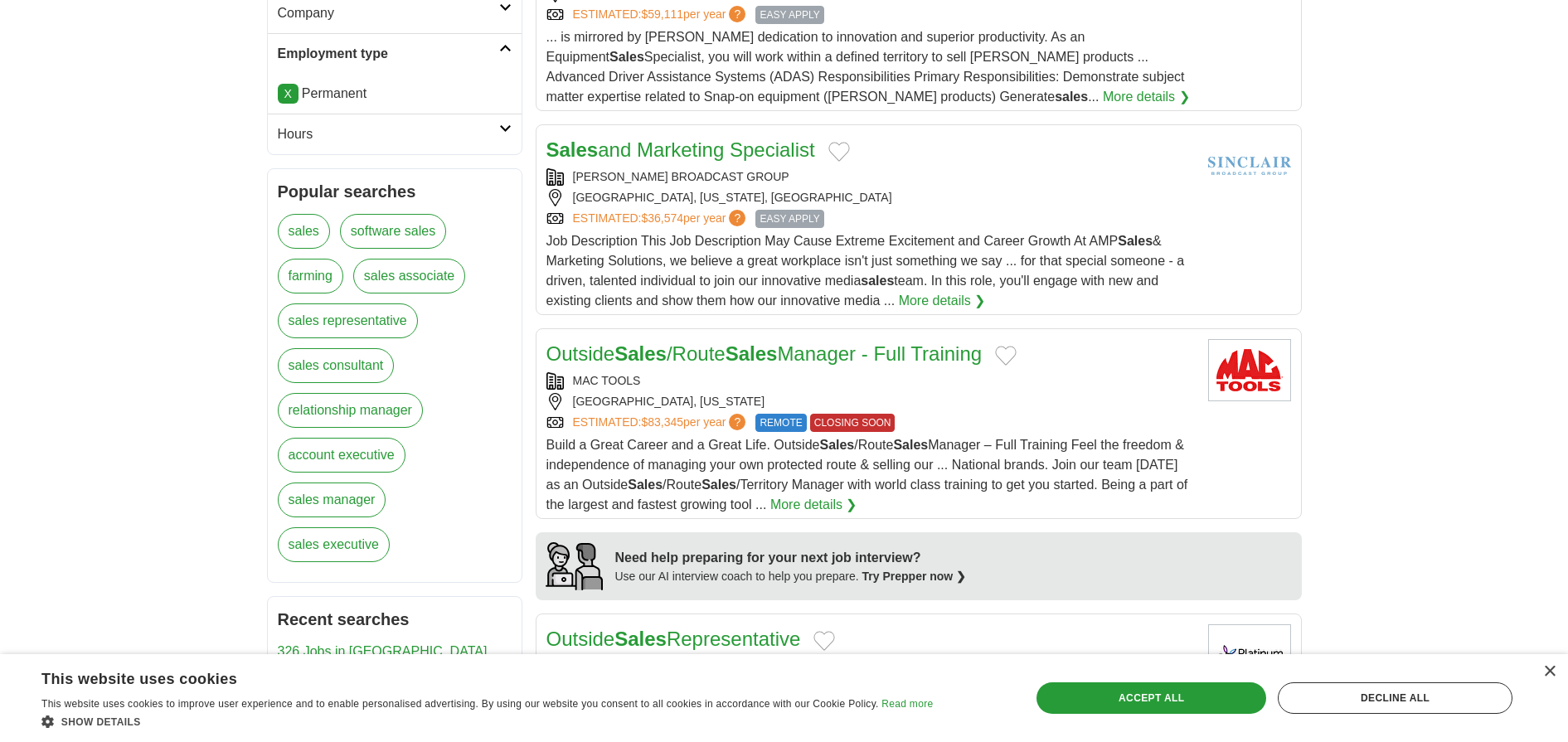
scroll to position [1168, 0]
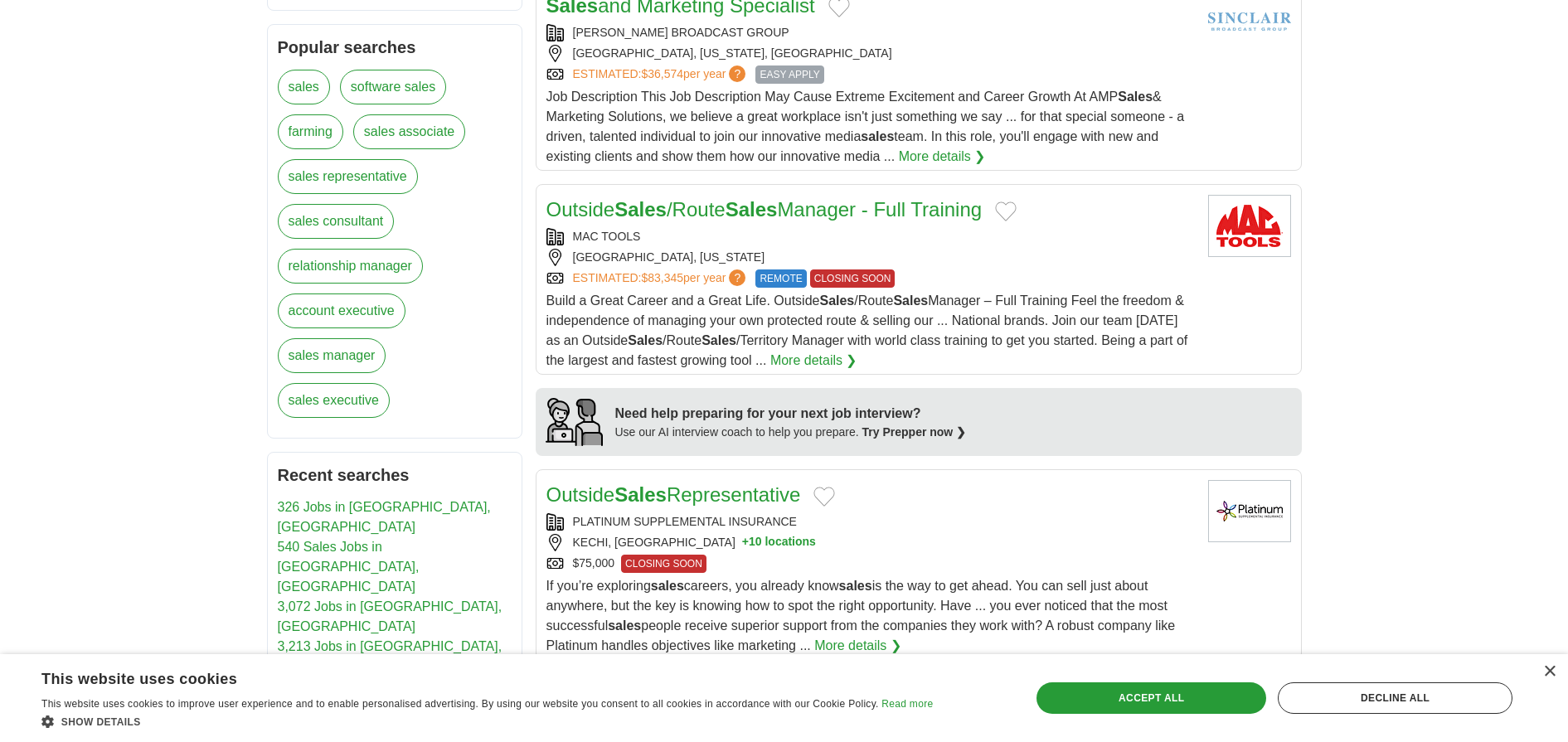
click at [353, 309] on link "account executive" at bounding box center [342, 311] width 128 height 35
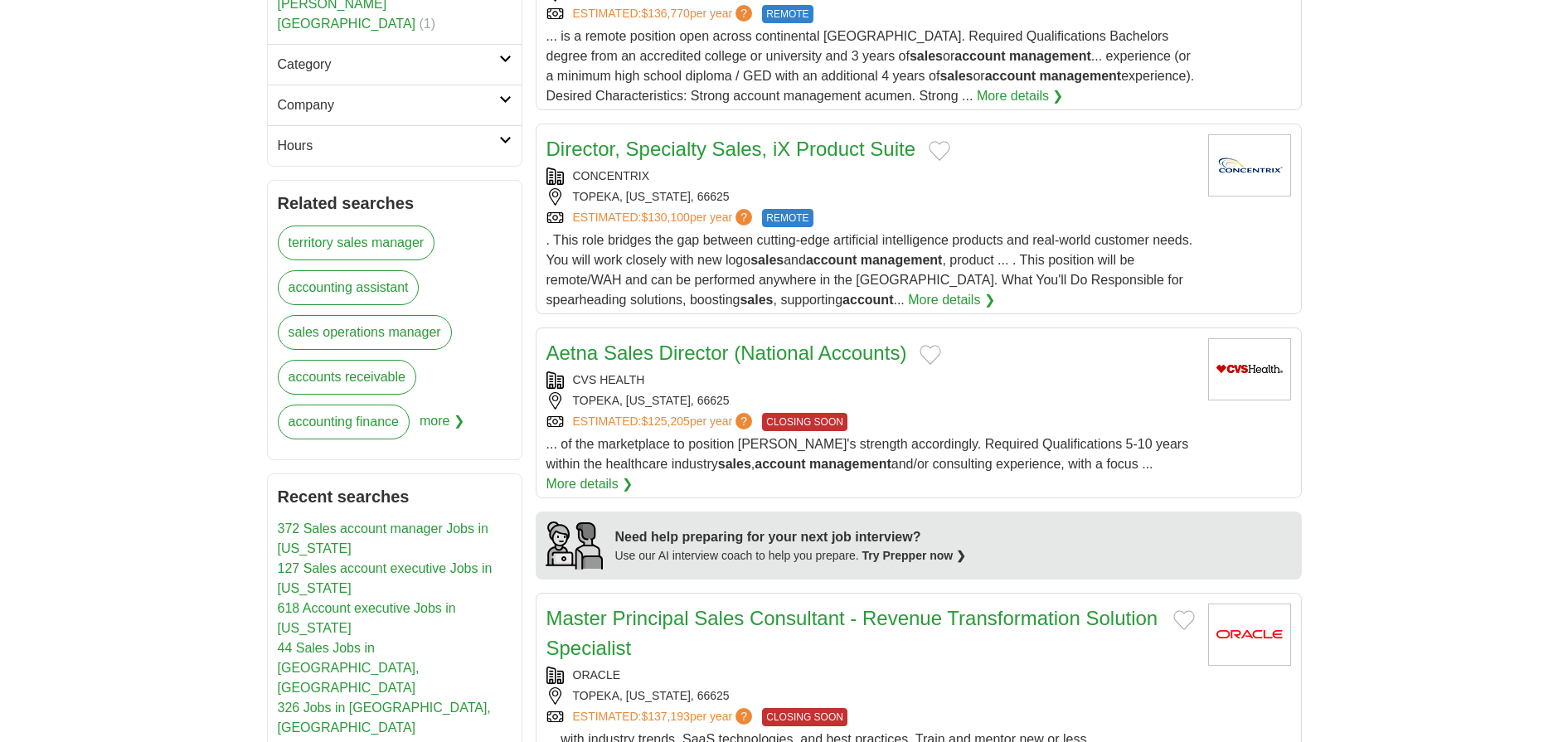
scroll to position [813, 0]
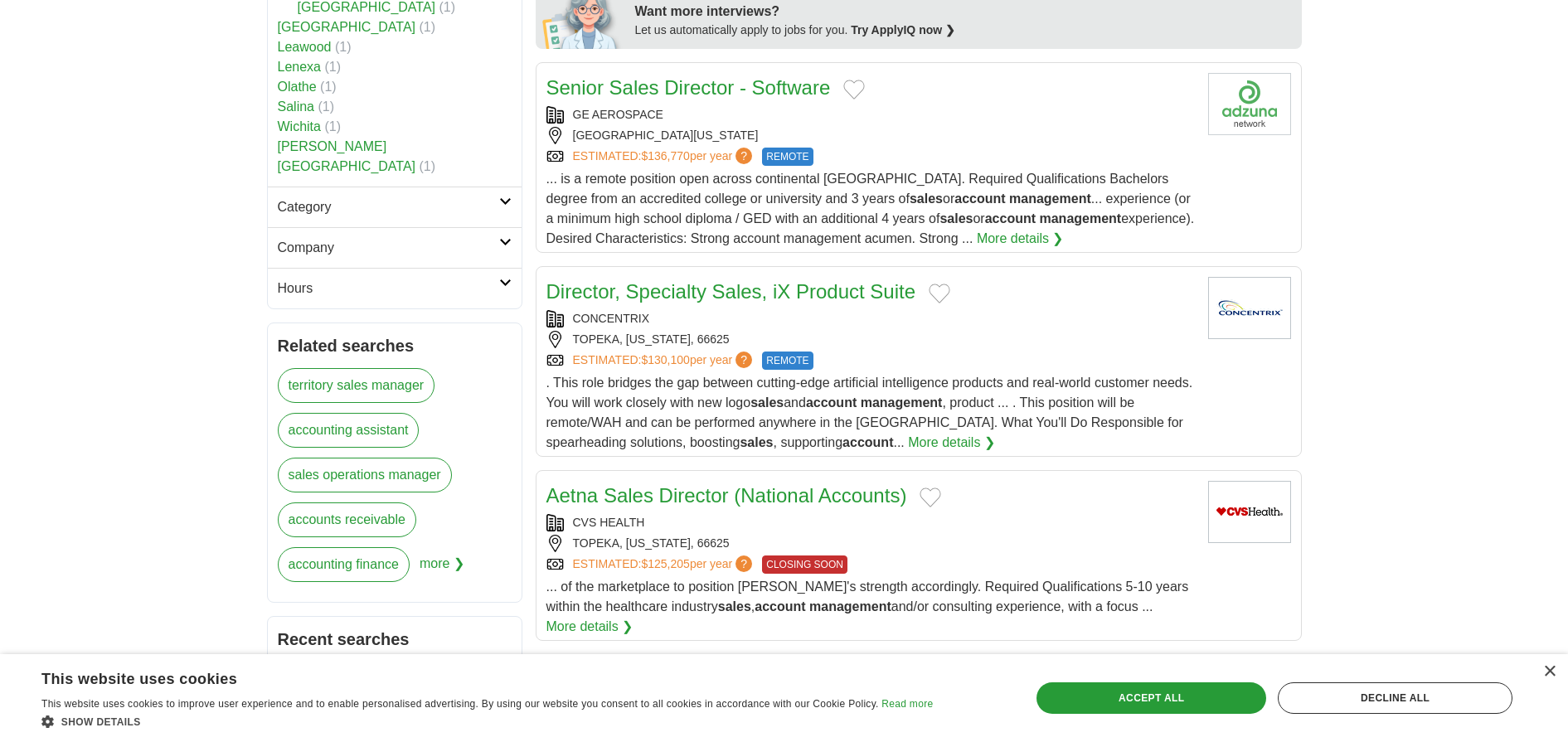
drag, startPoint x: 516, startPoint y: 183, endPoint x: 501, endPoint y: 191, distance: 17.0
click at [501, 191] on link "Category" at bounding box center [394, 206] width 253 height 40
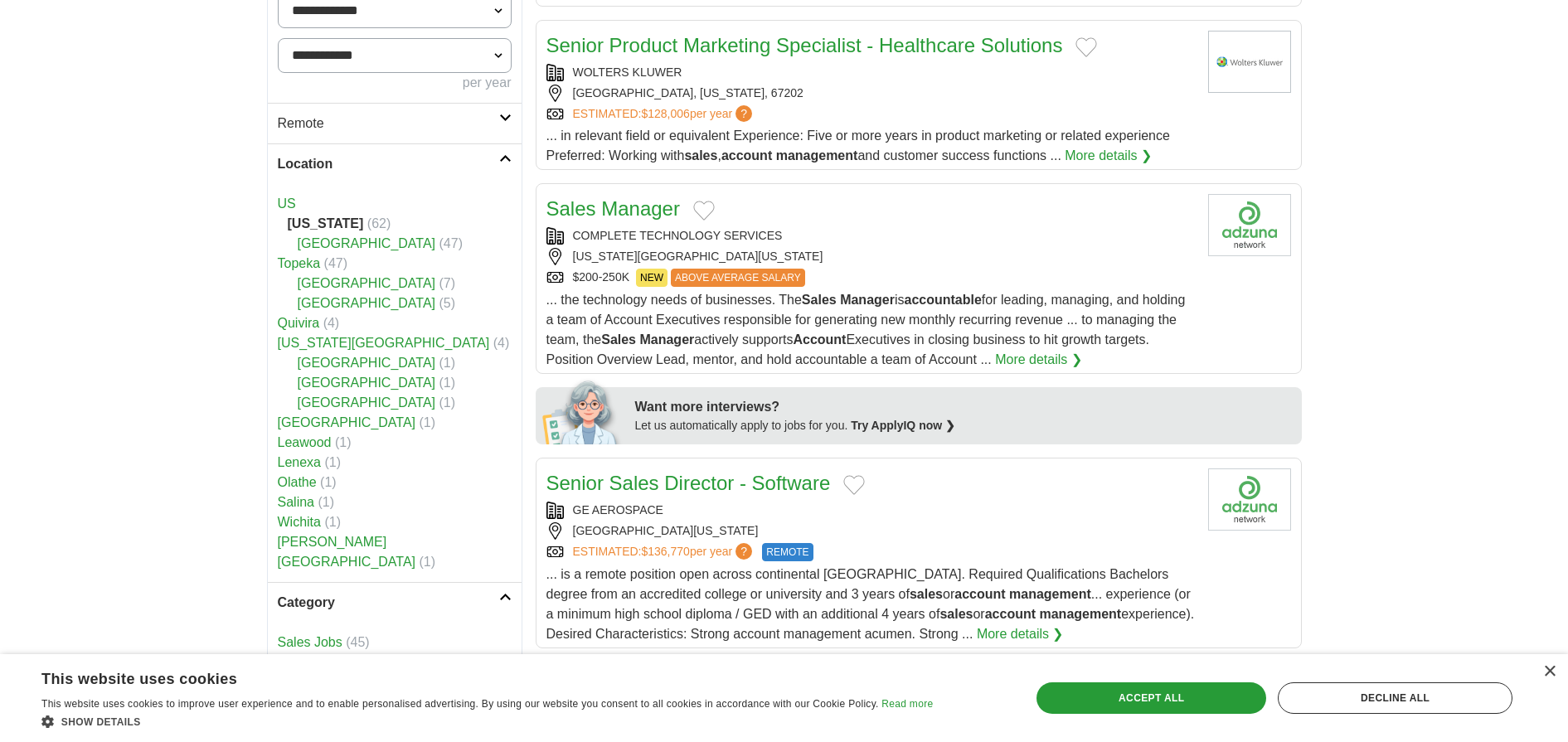
scroll to position [0, 0]
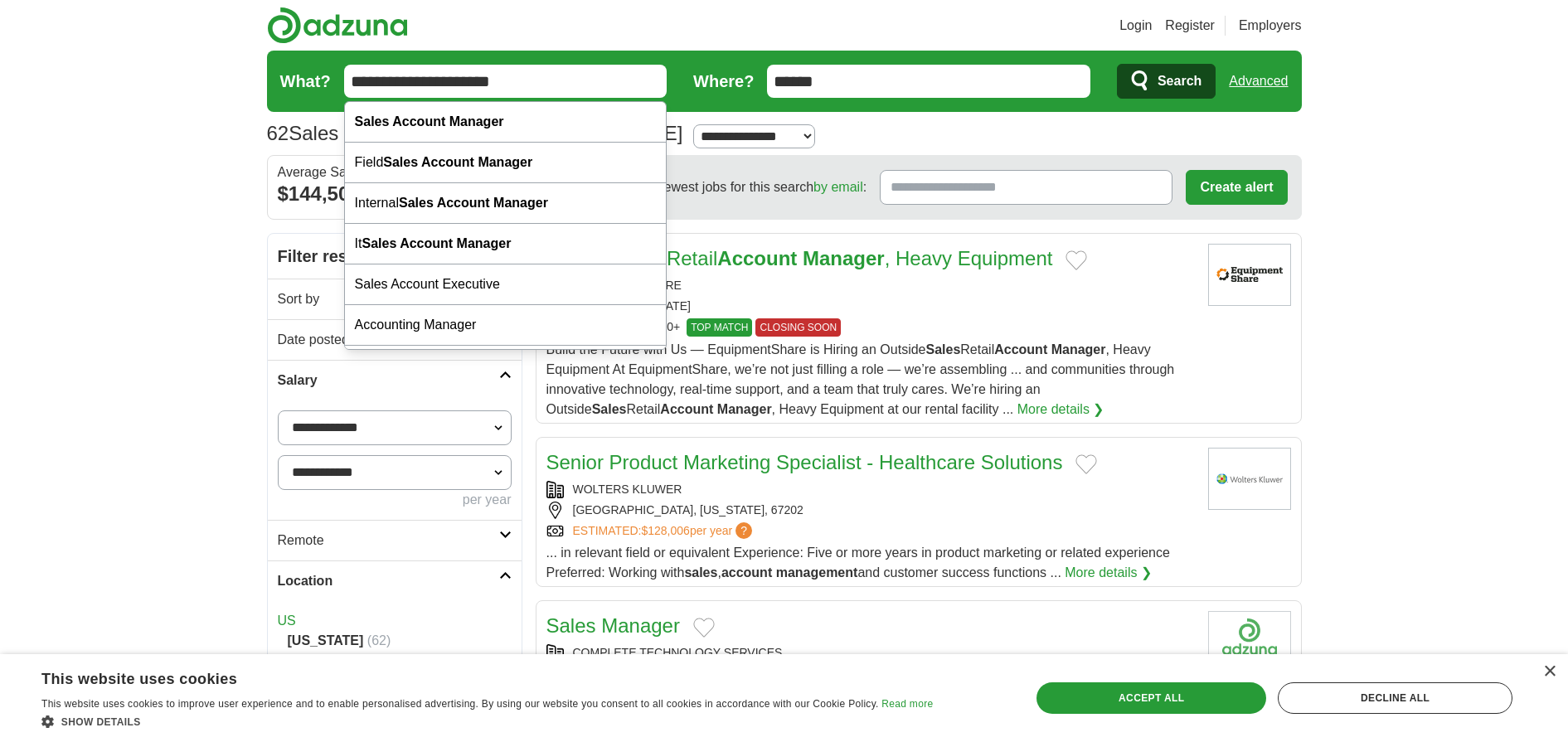
drag, startPoint x: 629, startPoint y: 83, endPoint x: 91, endPoint y: 89, distance: 538.0
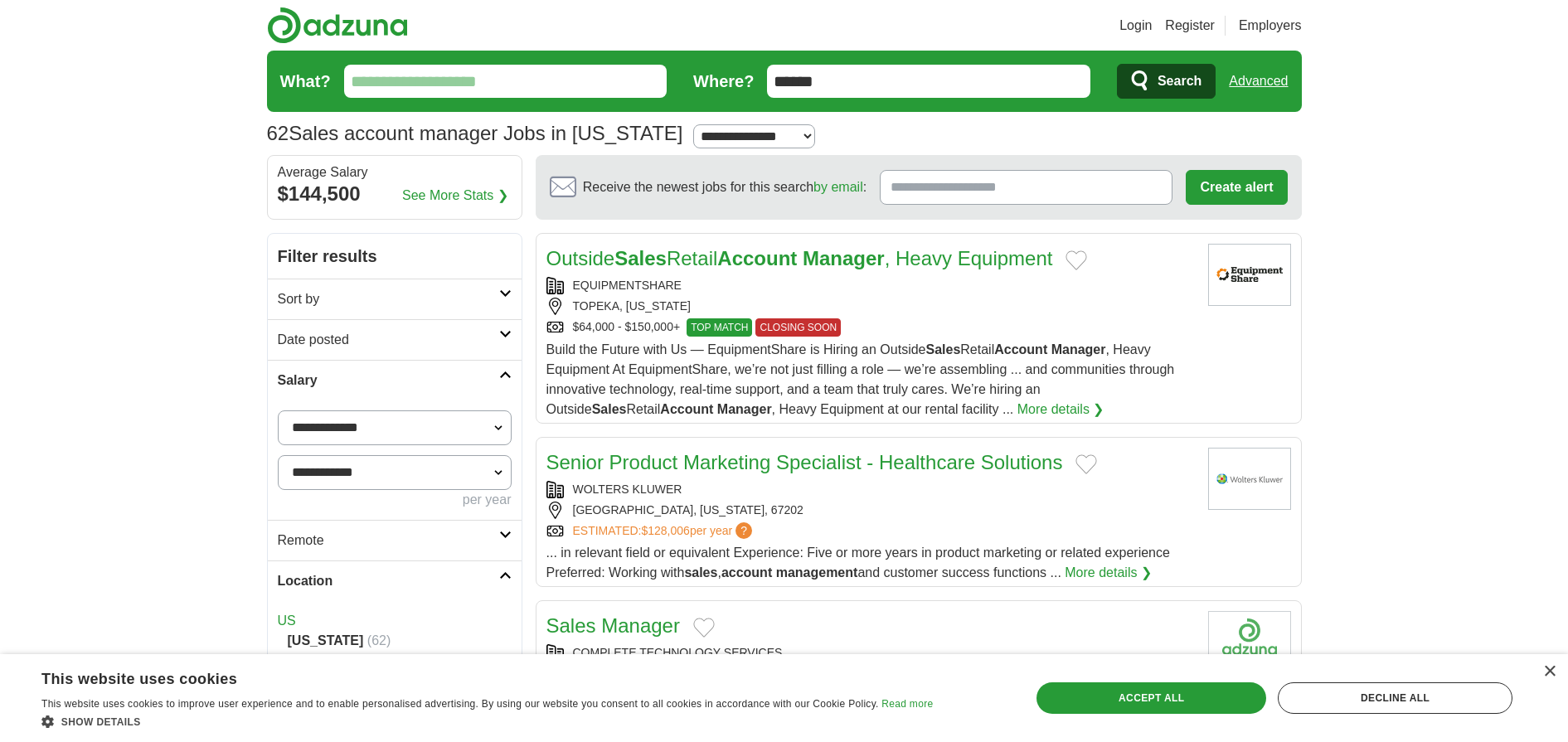
click at [1161, 74] on span "Search" at bounding box center [1179, 81] width 44 height 33
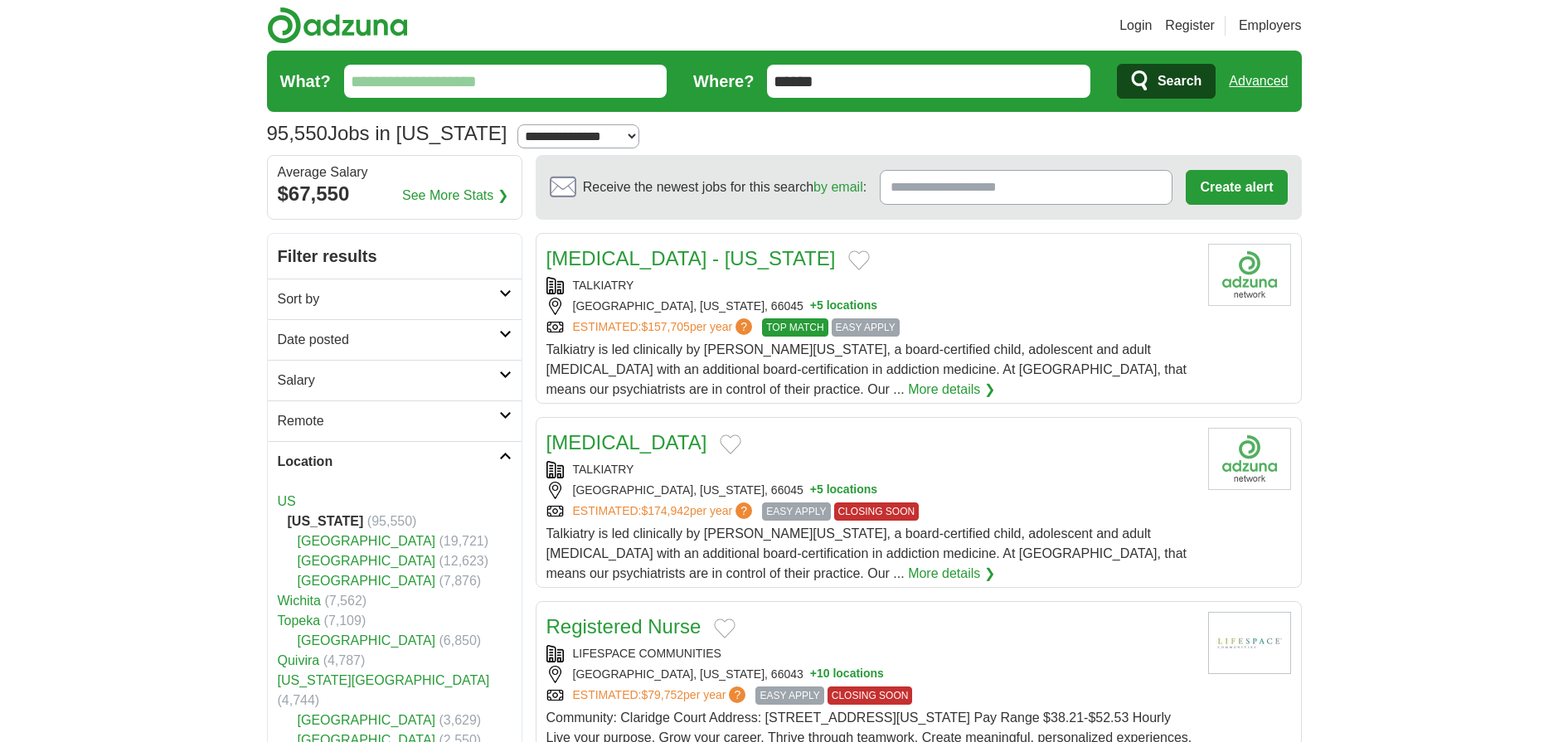
click at [420, 365] on link "Salary" at bounding box center [394, 380] width 253 height 40
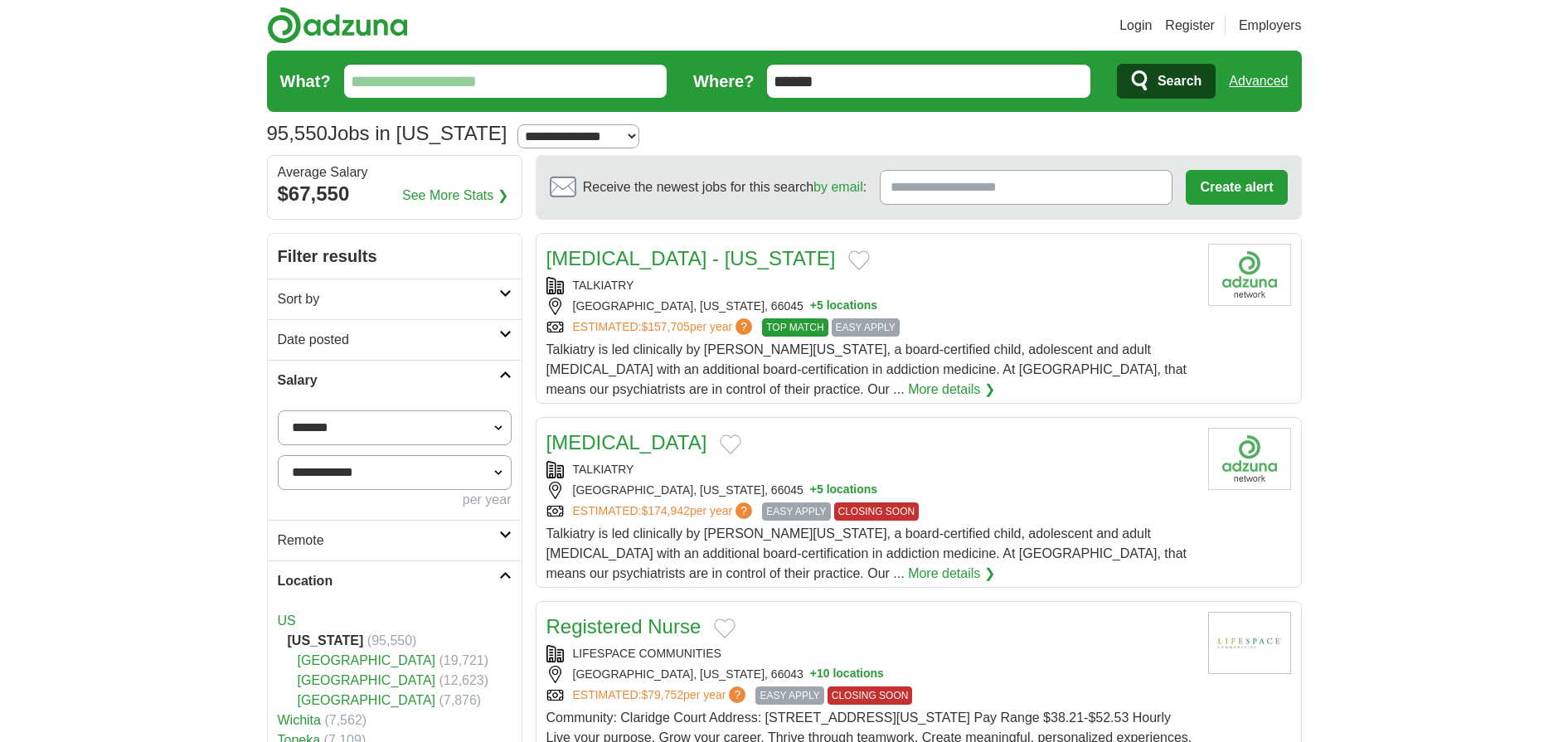
click at [394, 416] on select "**********" at bounding box center [395, 428] width 234 height 35
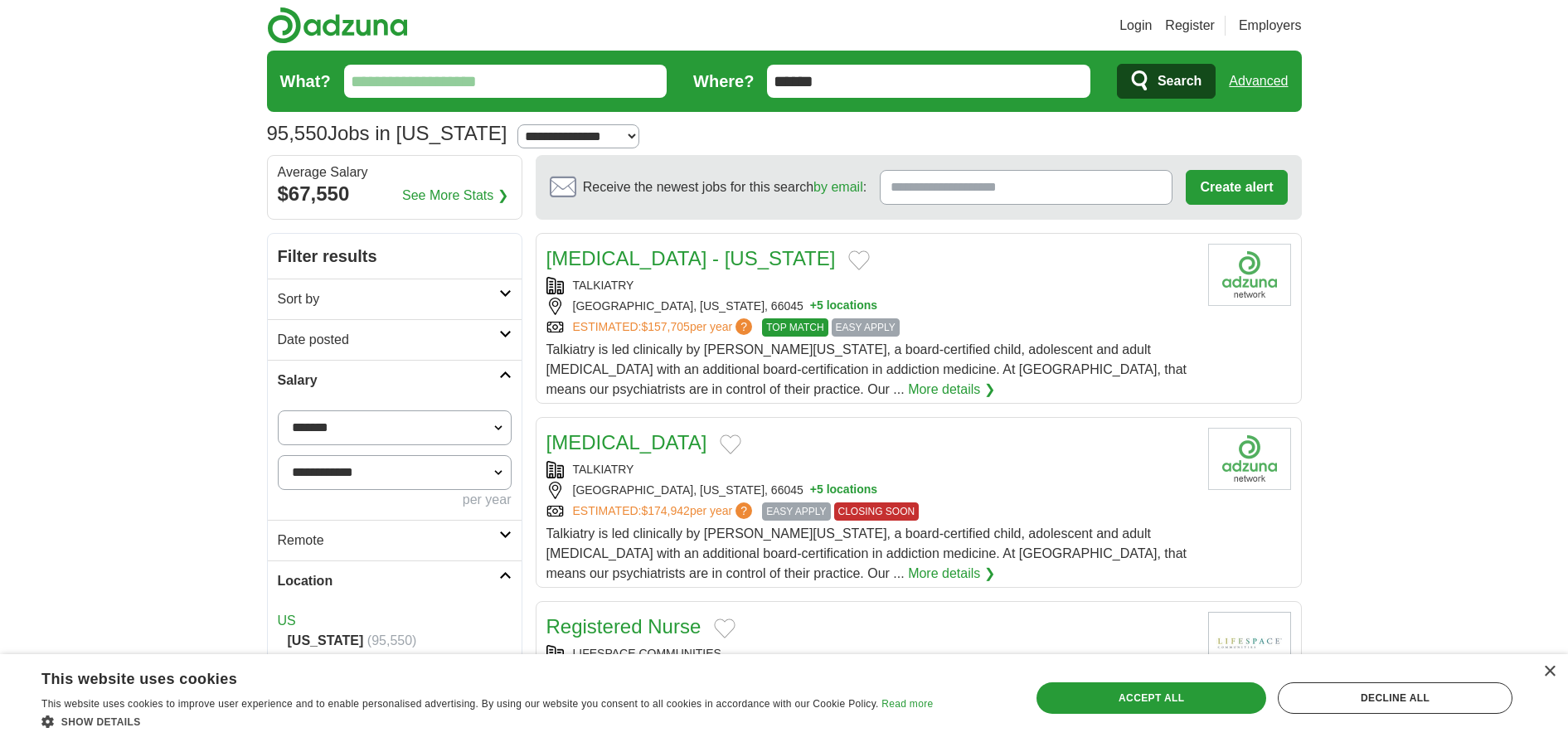
select select "******"
click at [499, 295] on icon at bounding box center [505, 293] width 12 height 8
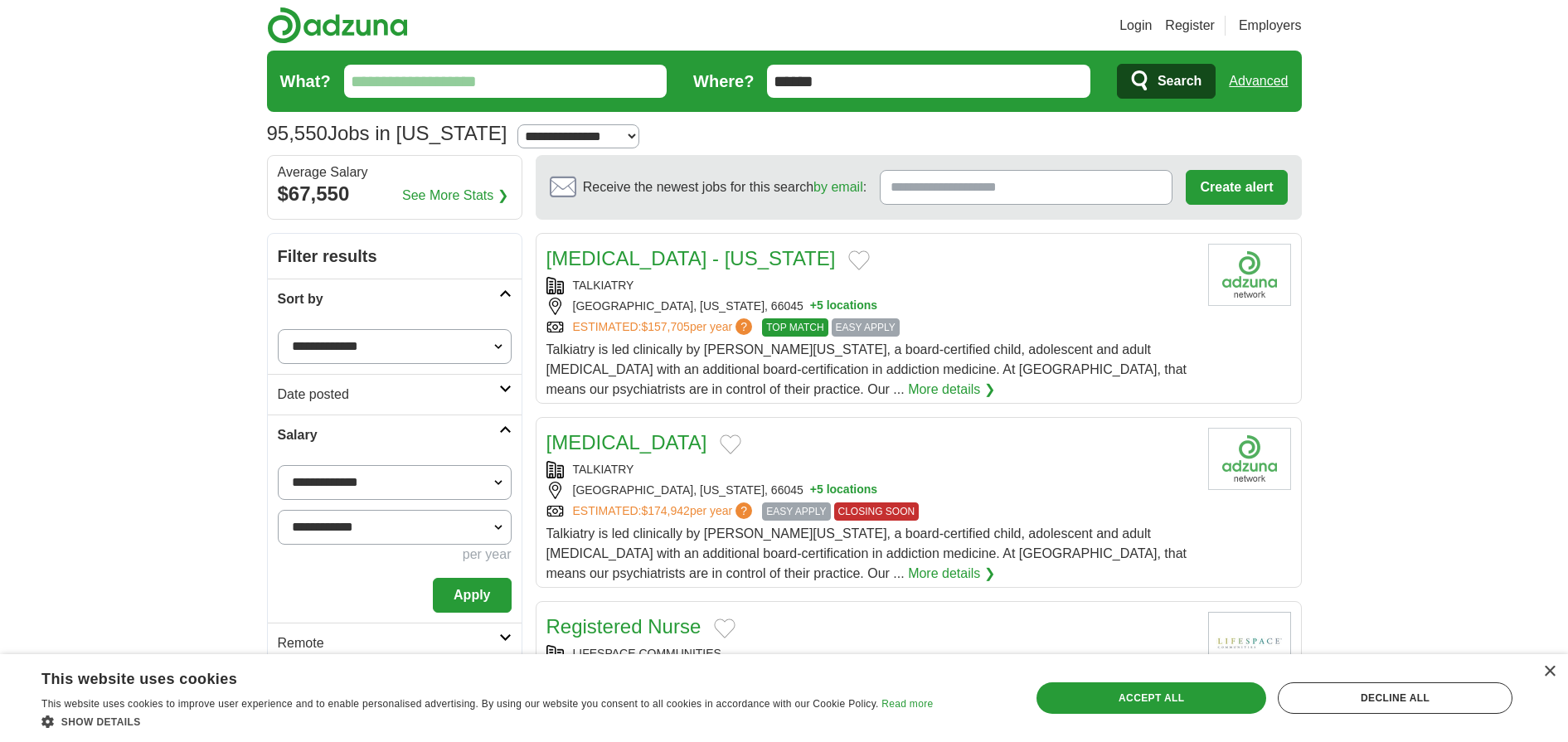
click at [446, 395] on h2 "Date posted" at bounding box center [388, 394] width 221 height 20
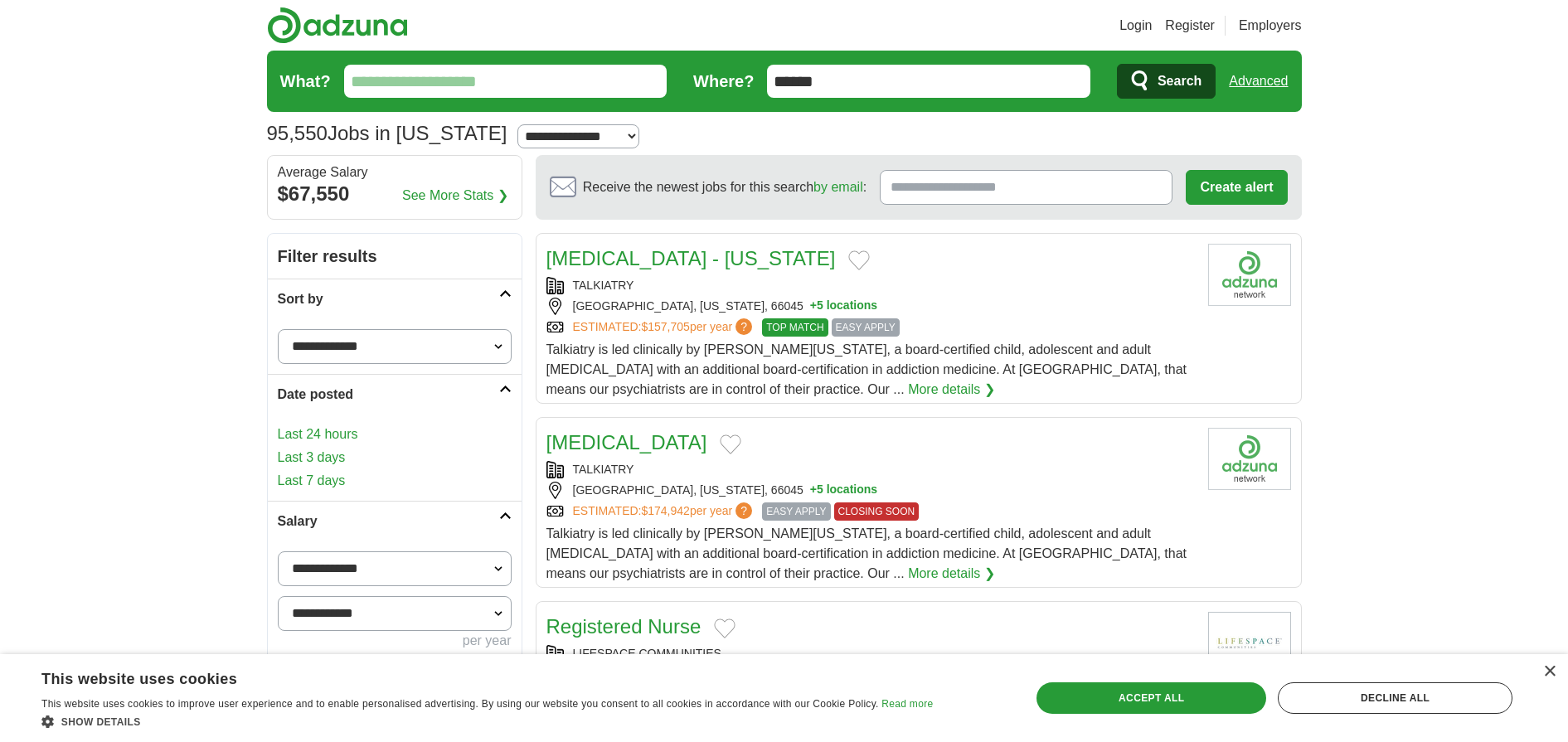
drag, startPoint x: 5, startPoint y: 433, endPoint x: 315, endPoint y: 371, distance: 316.1
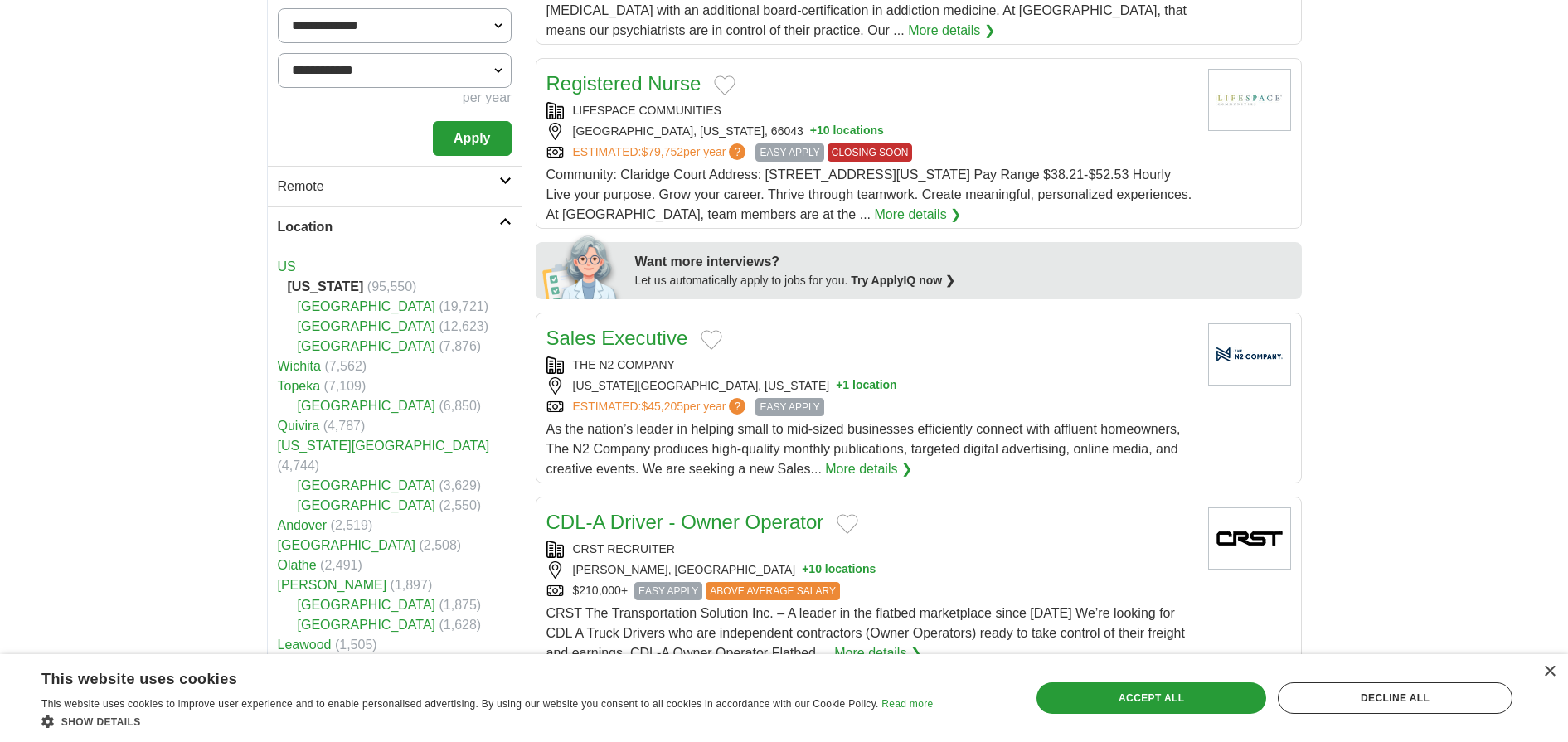
scroll to position [640, 0]
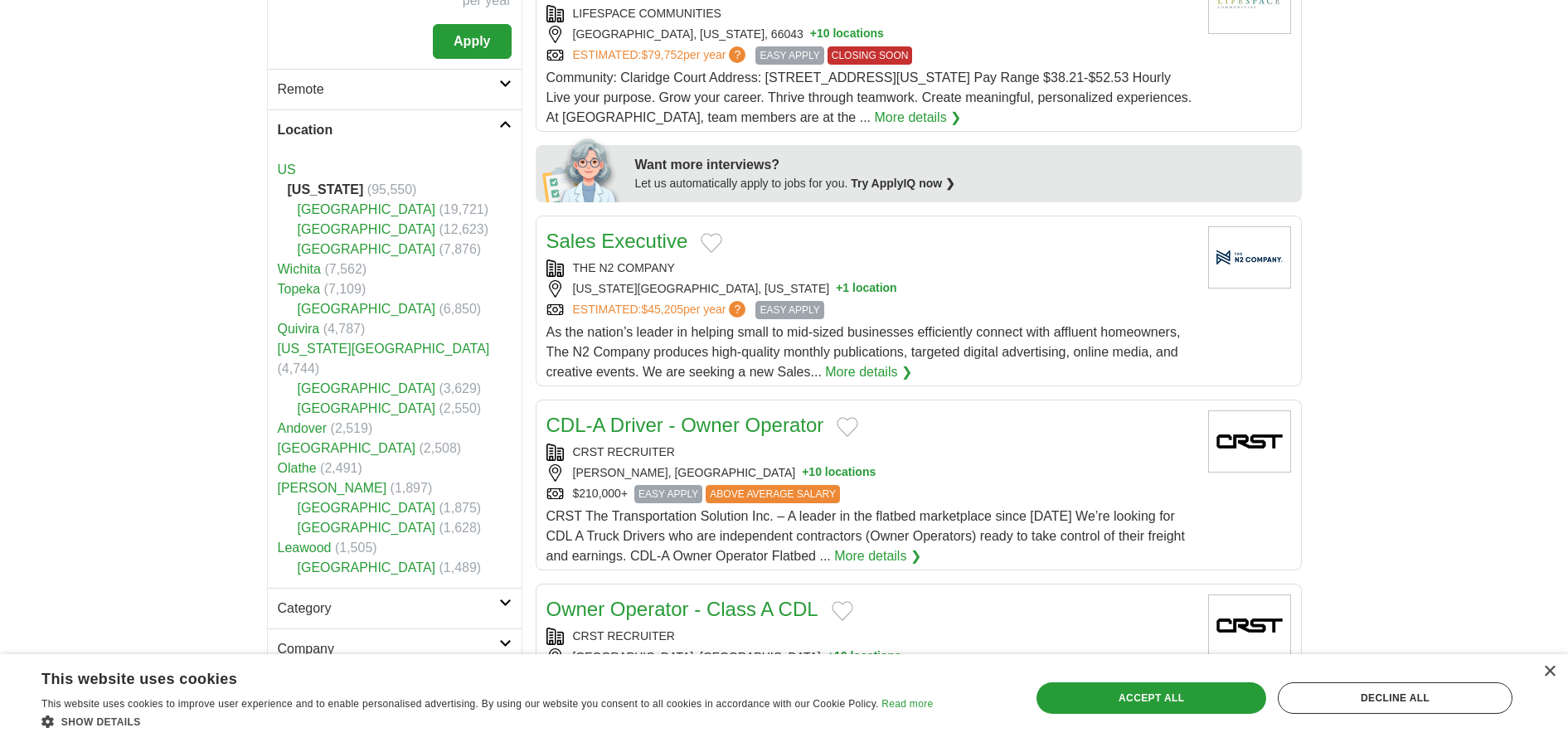
click at [500, 92] on link "Remote" at bounding box center [394, 89] width 253 height 40
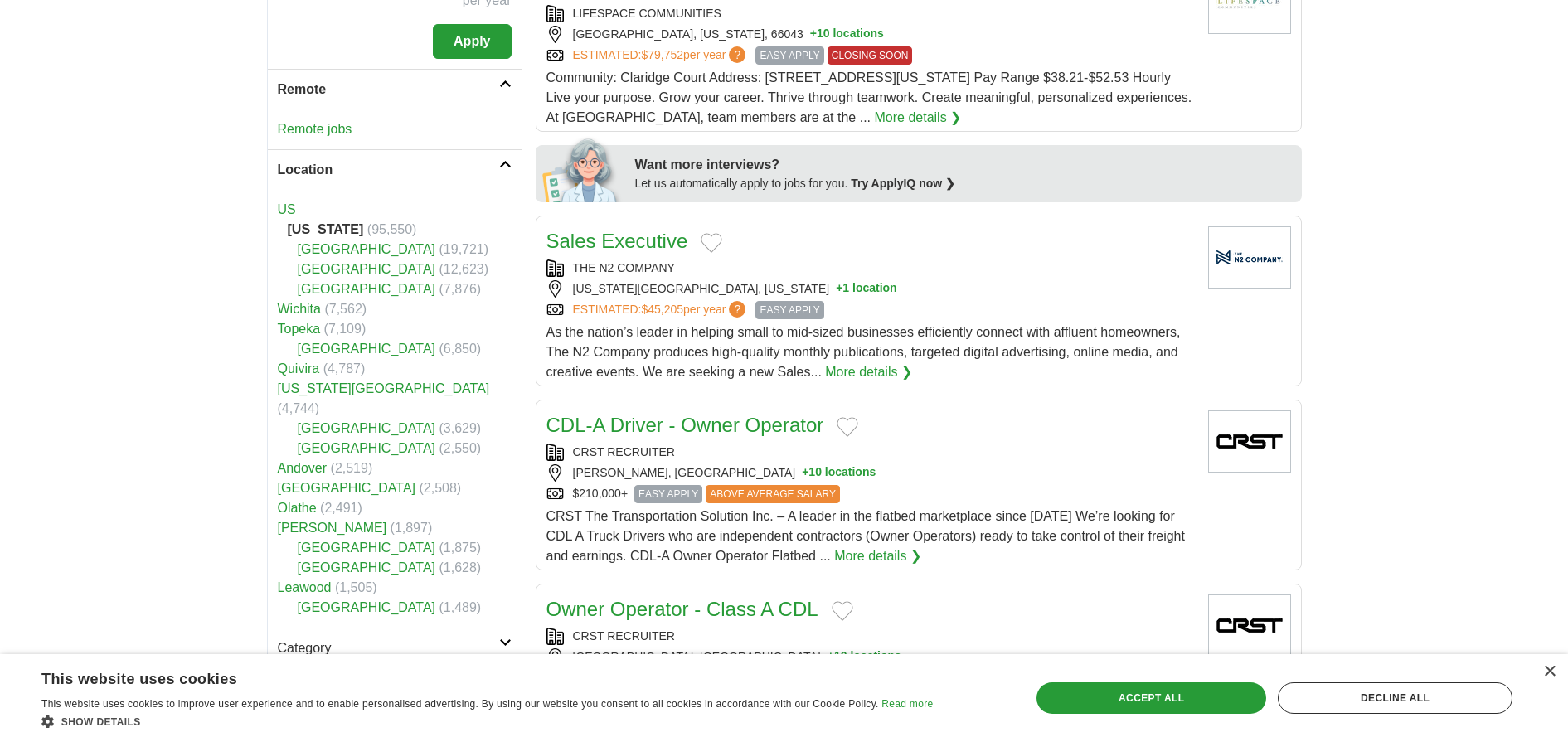
drag, startPoint x: 212, startPoint y: 86, endPoint x: 284, endPoint y: 89, distance: 72.1
click at [213, 87] on body "Login Register Employers 95,550 Jobs in Kansas Salary Salary Select a salary ra…" at bounding box center [784, 714] width 1568 height 2708
drag, startPoint x: 89, startPoint y: 75, endPoint x: 119, endPoint y: 65, distance: 31.6
click at [119, 65] on body "Login Register Employers 95,550 Jobs in Kansas Salary Salary Select a salary ra…" at bounding box center [784, 714] width 1568 height 2708
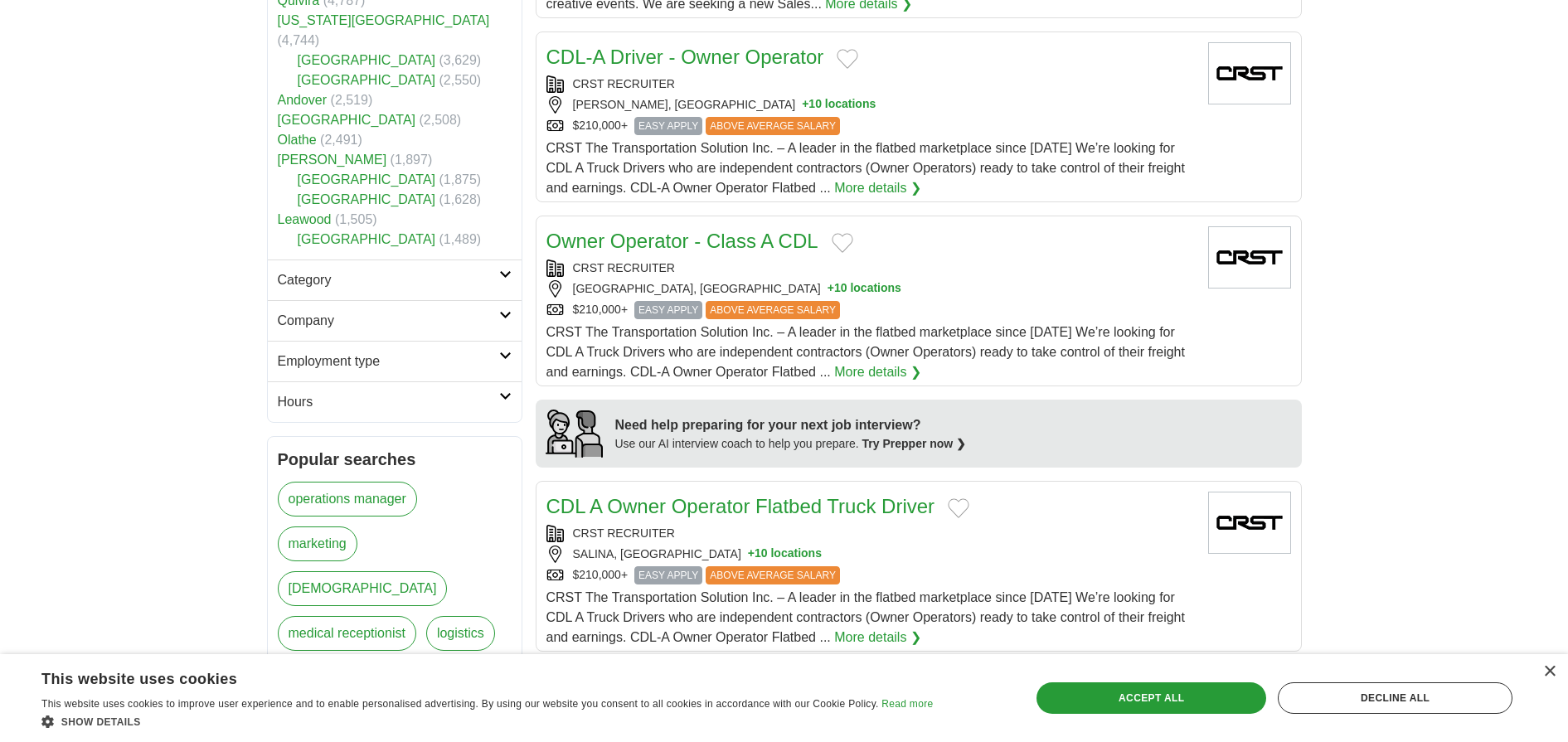
scroll to position [1012, 0]
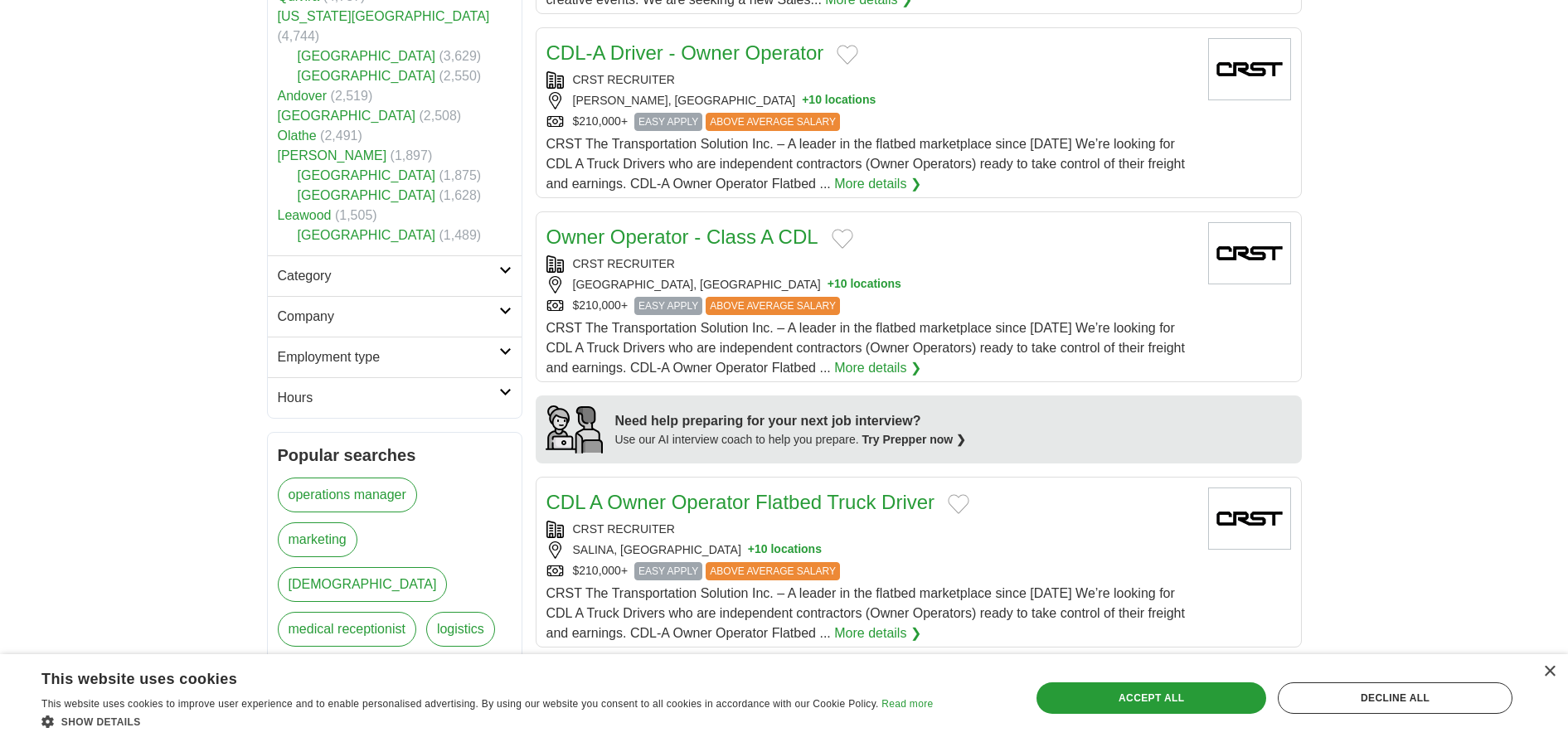
click at [431, 267] on h2 "Category" at bounding box center [388, 276] width 221 height 20
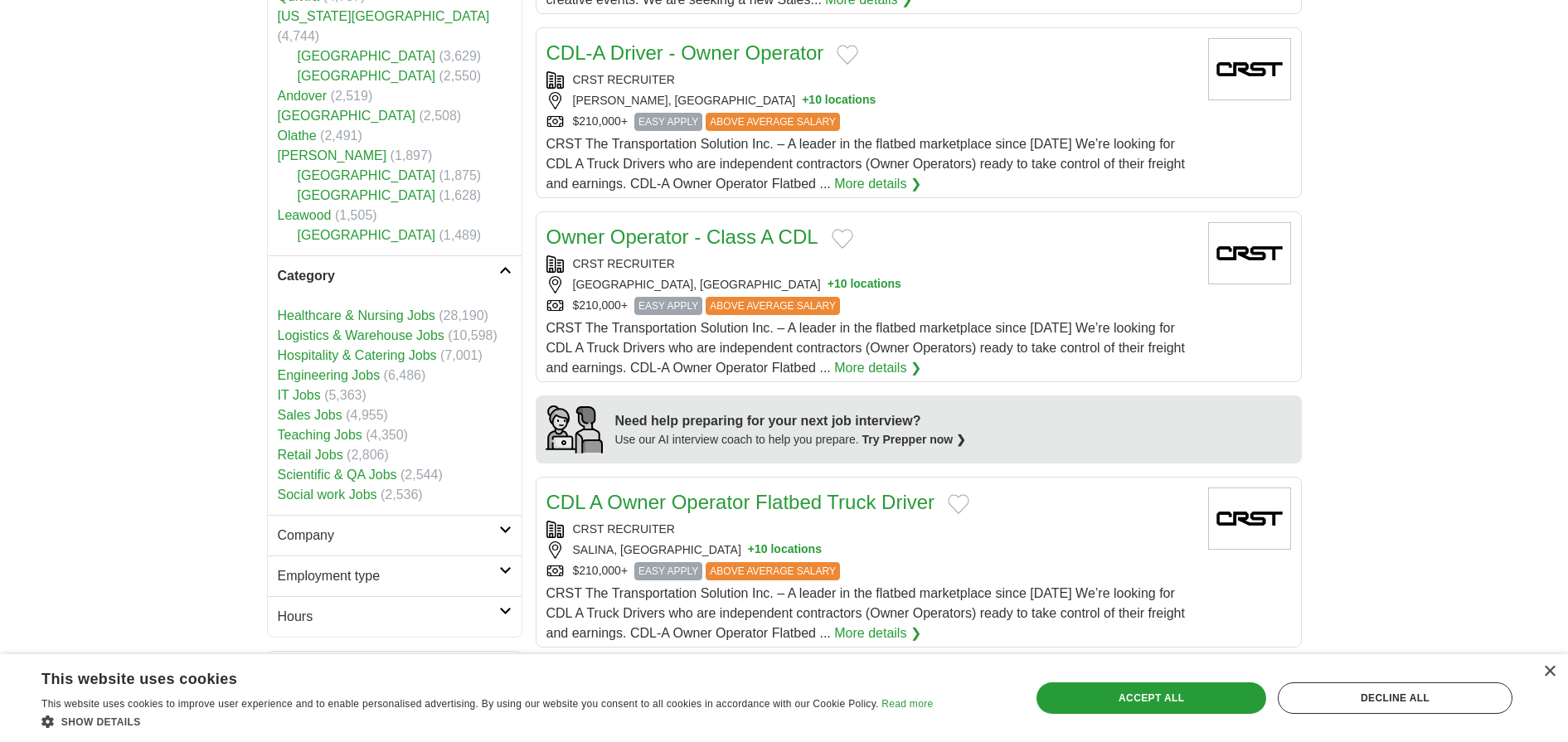
click at [482, 566] on h2 "Employment type" at bounding box center [388, 576] width 221 height 20
drag, startPoint x: 323, startPoint y: 597, endPoint x: 475, endPoint y: 589, distance: 152.2
click at [323, 608] on link "Permanent" at bounding box center [310, 615] width 65 height 14
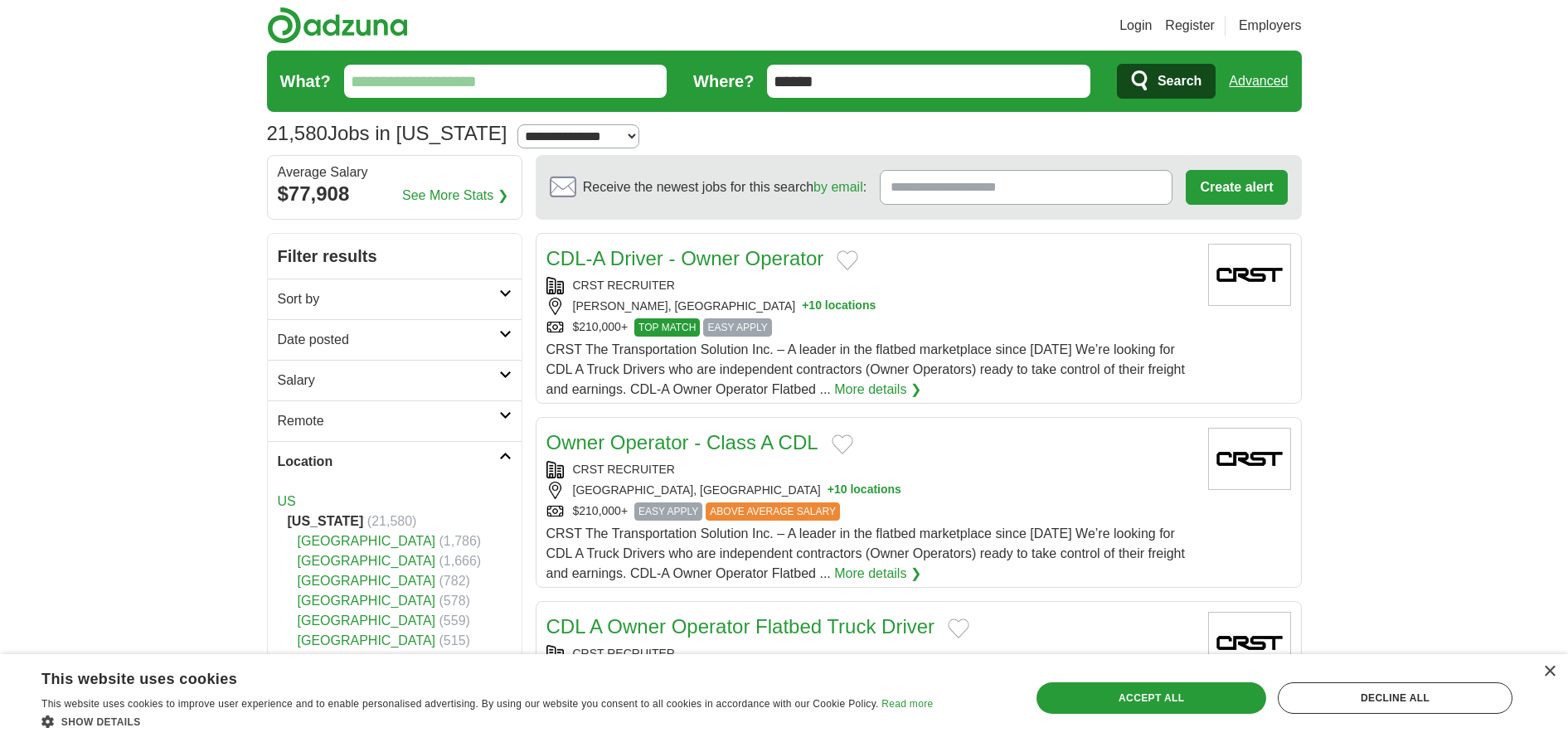
click at [544, 140] on select "**********" at bounding box center [578, 136] width 121 height 24
click at [337, 565] on link "[GEOGRAPHIC_DATA]" at bounding box center [367, 561] width 138 height 14
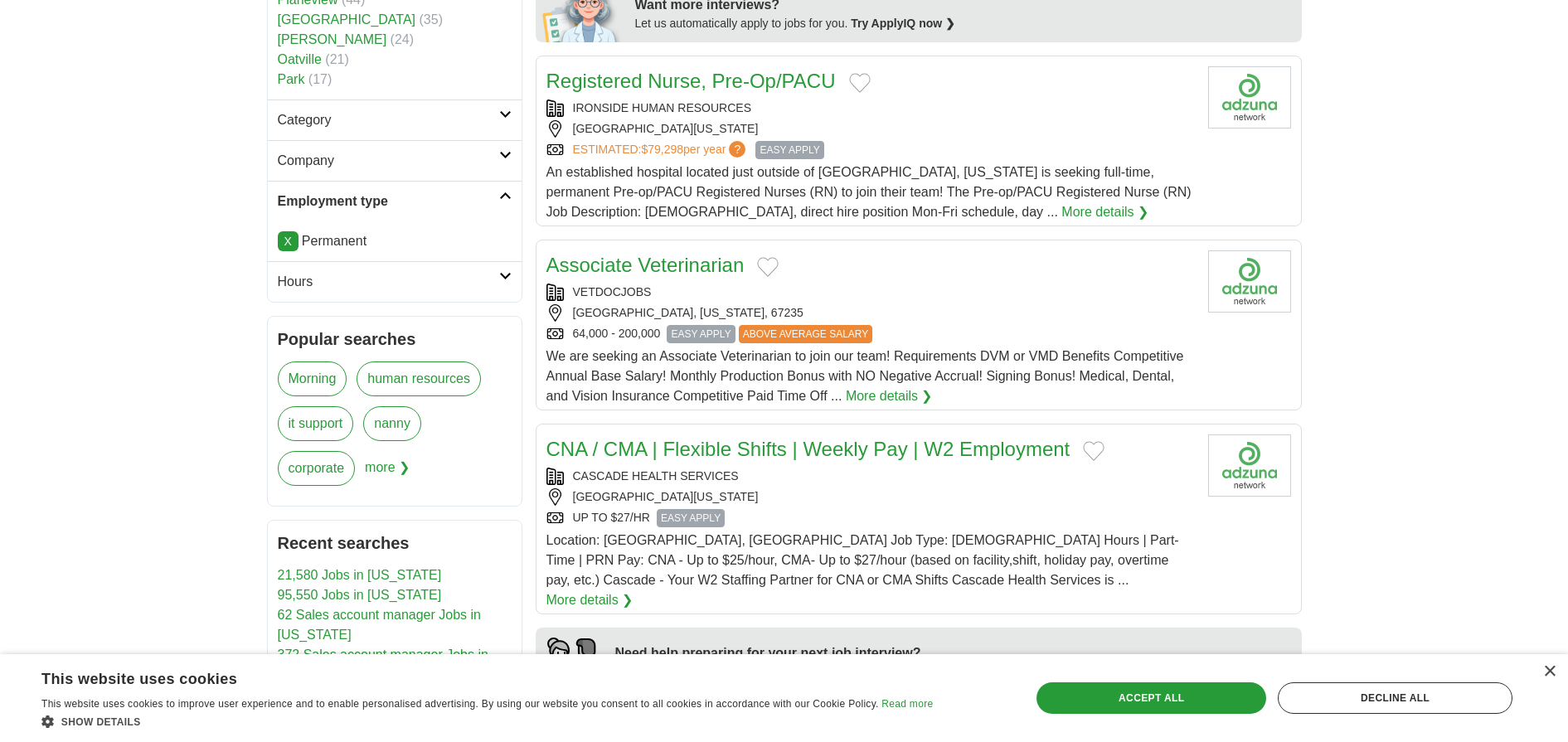
scroll to position [854, 0]
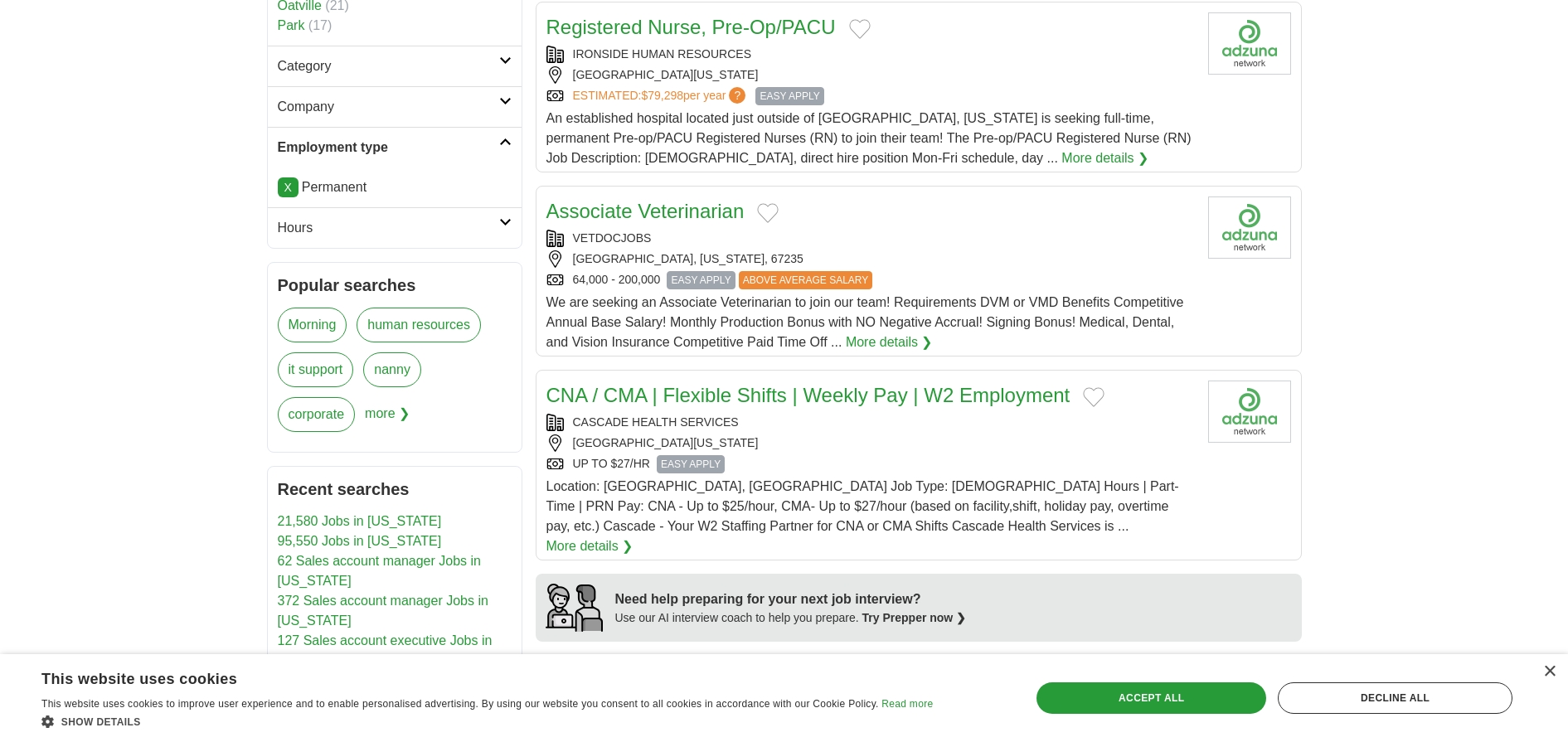
click at [502, 59] on icon at bounding box center [505, 60] width 12 height 8
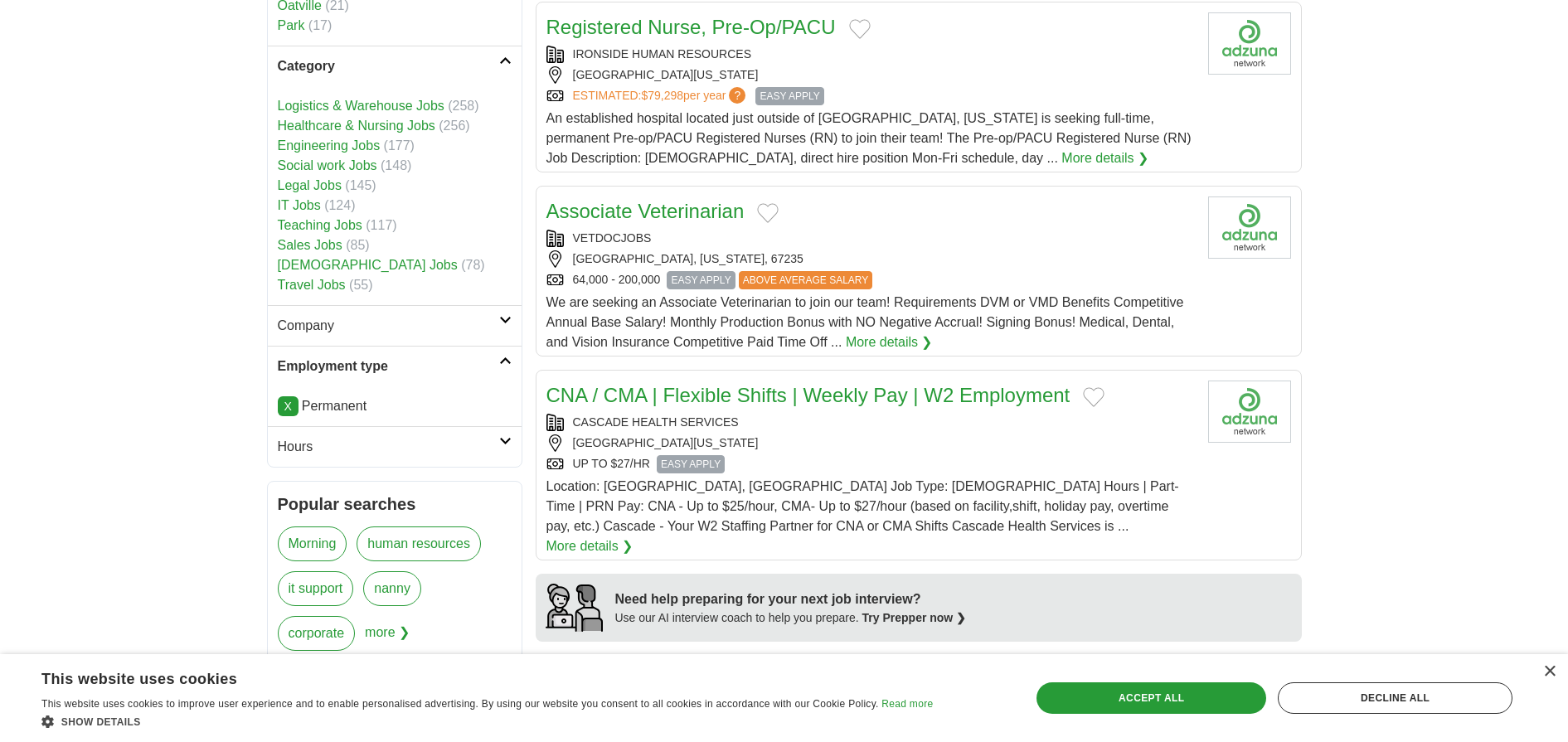
click at [303, 243] on link "Sales Jobs" at bounding box center [310, 245] width 65 height 14
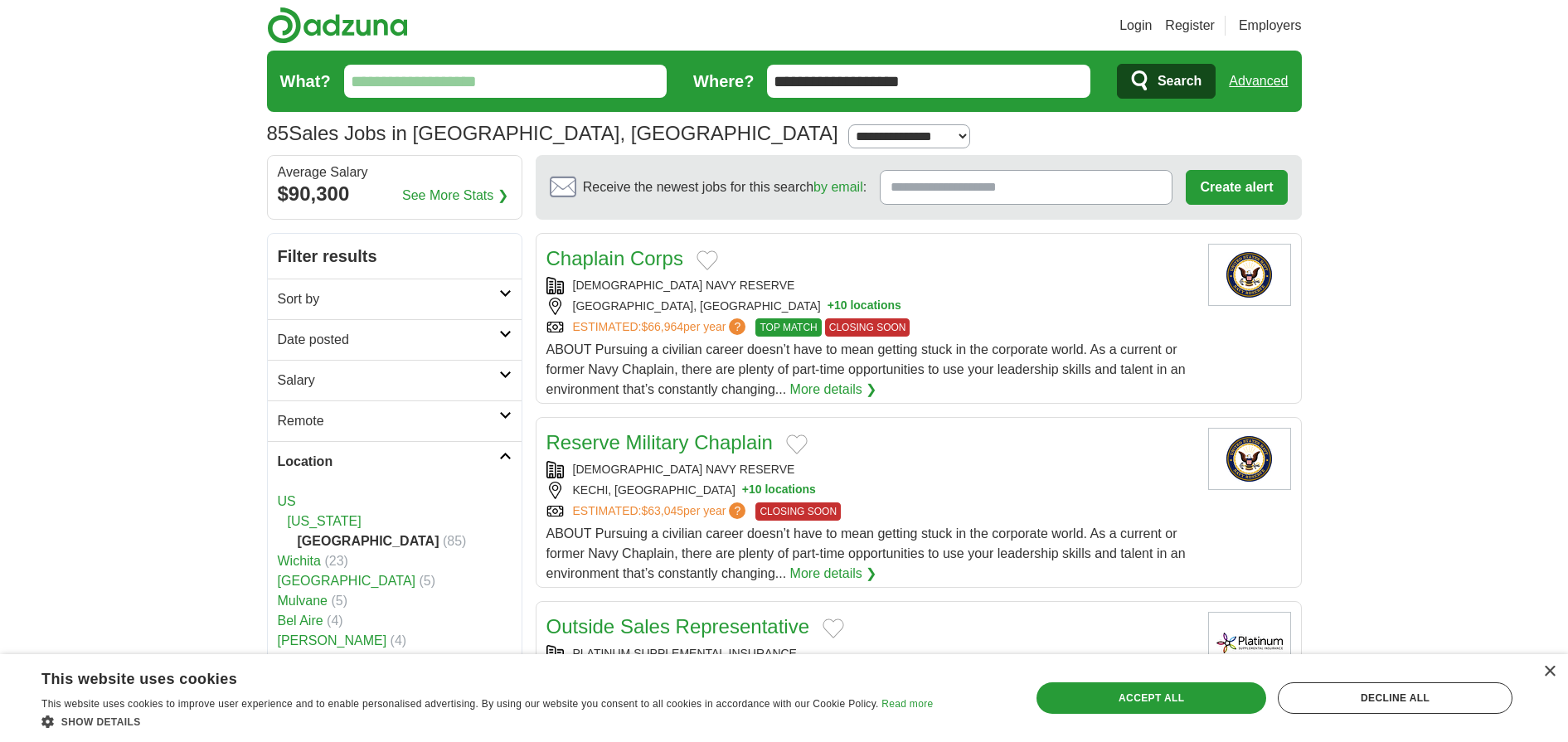
click at [378, 392] on link "Salary" at bounding box center [394, 380] width 253 height 40
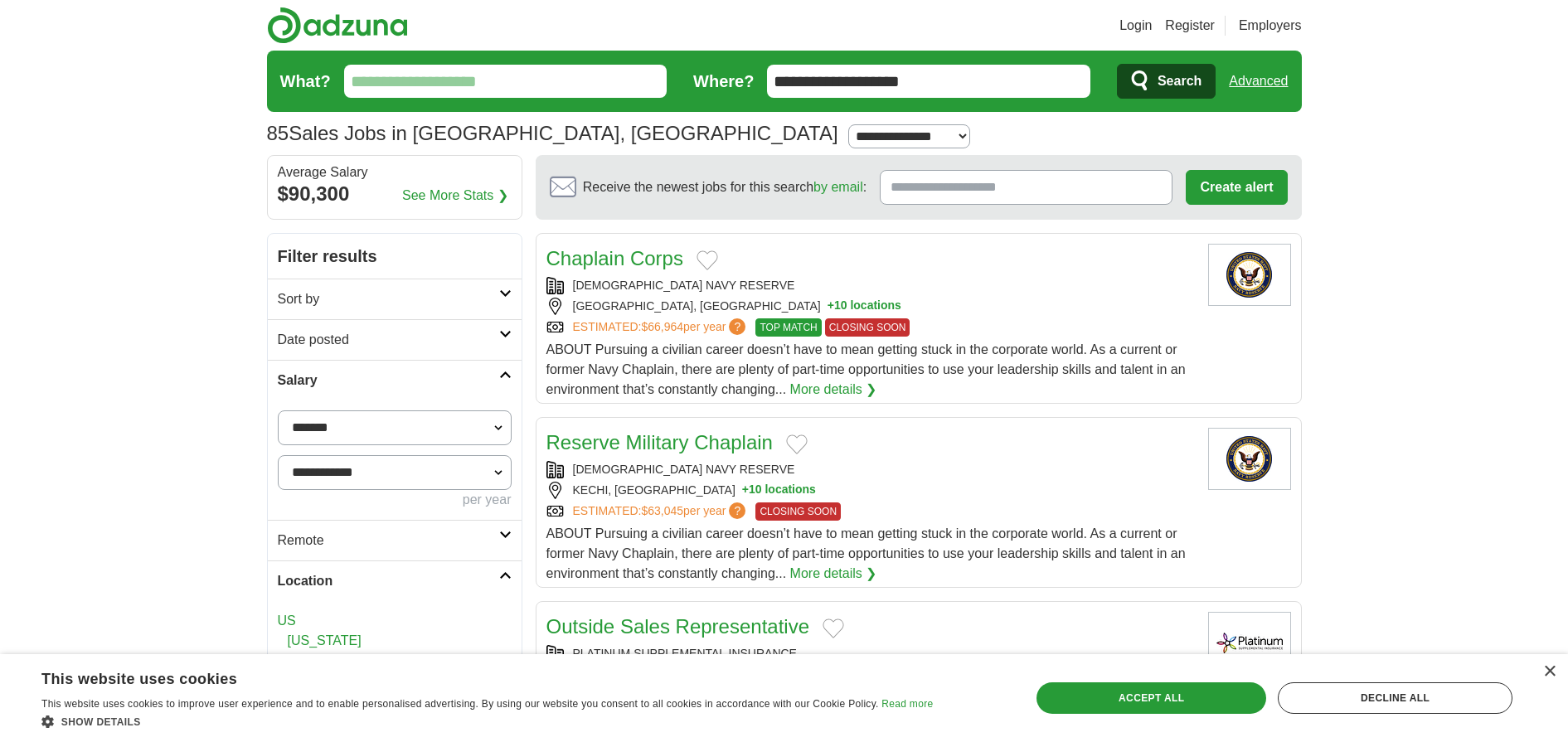
click at [377, 424] on select "**********" at bounding box center [395, 428] width 234 height 35
select select "******"
click at [451, 534] on button "Apply" at bounding box center [471, 541] width 78 height 35
